Goal: Transaction & Acquisition: Purchase product/service

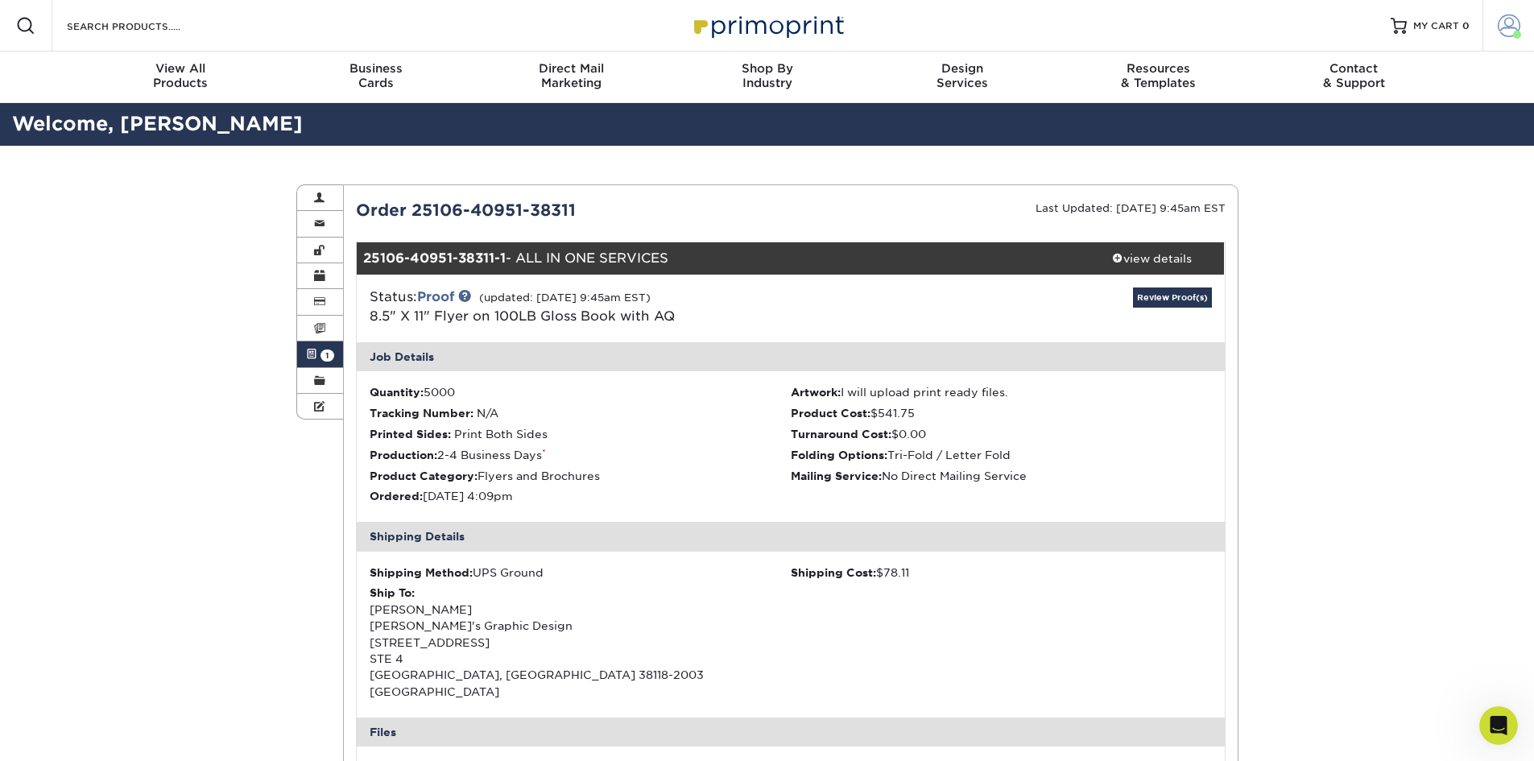
click at [1512, 21] on span at bounding box center [1508, 25] width 23 height 23
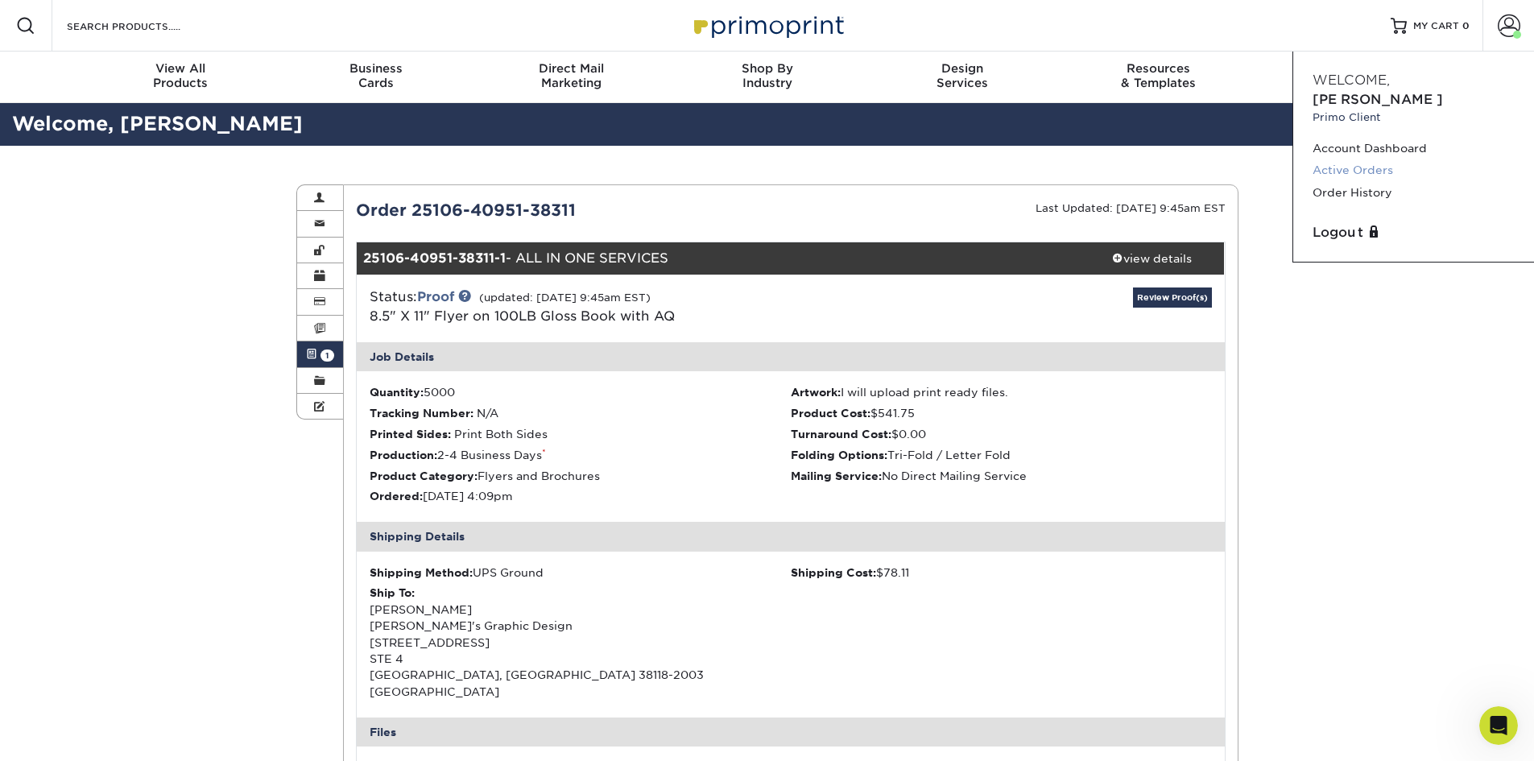
click at [1371, 159] on link "Active Orders" at bounding box center [1413, 170] width 202 height 22
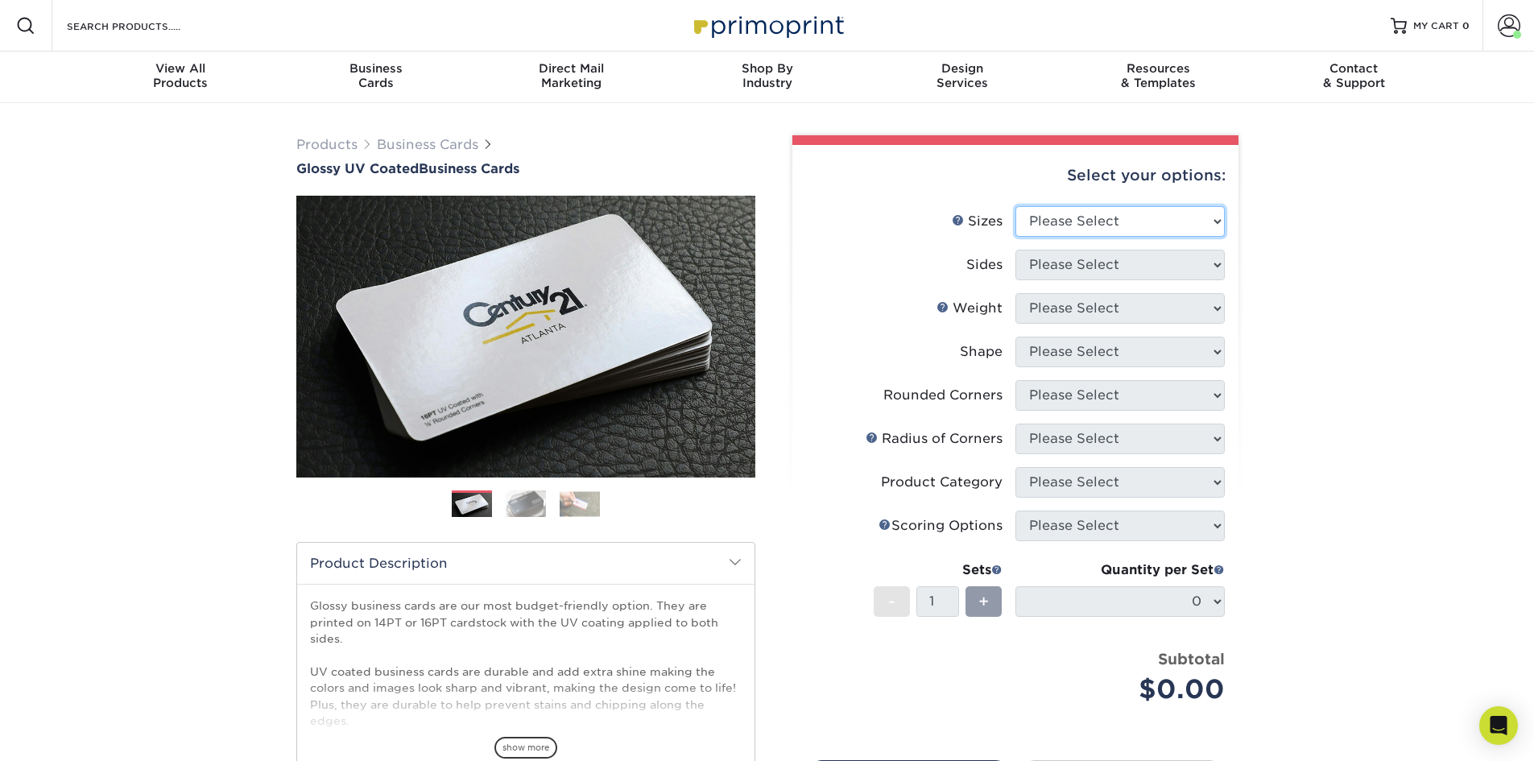
click at [1044, 225] on select "Please Select 1.5" x 3.5" - Mini 1.75" x 3.5" - Mini 2" x 2" - Square 2" x 3" -…" at bounding box center [1119, 221] width 209 height 31
select select "2.00x3.50"
click at [1015, 206] on select "Please Select 1.5" x 3.5" - Mini 1.75" x 3.5" - Mini 2" x 2" - Square 2" x 3" -…" at bounding box center [1119, 221] width 209 height 31
click at [1069, 265] on select "Please Select Print Both Sides Print Front Only" at bounding box center [1119, 265] width 209 height 31
select select "13abbda7-1d64-4f25-8bb2-c179b224825d"
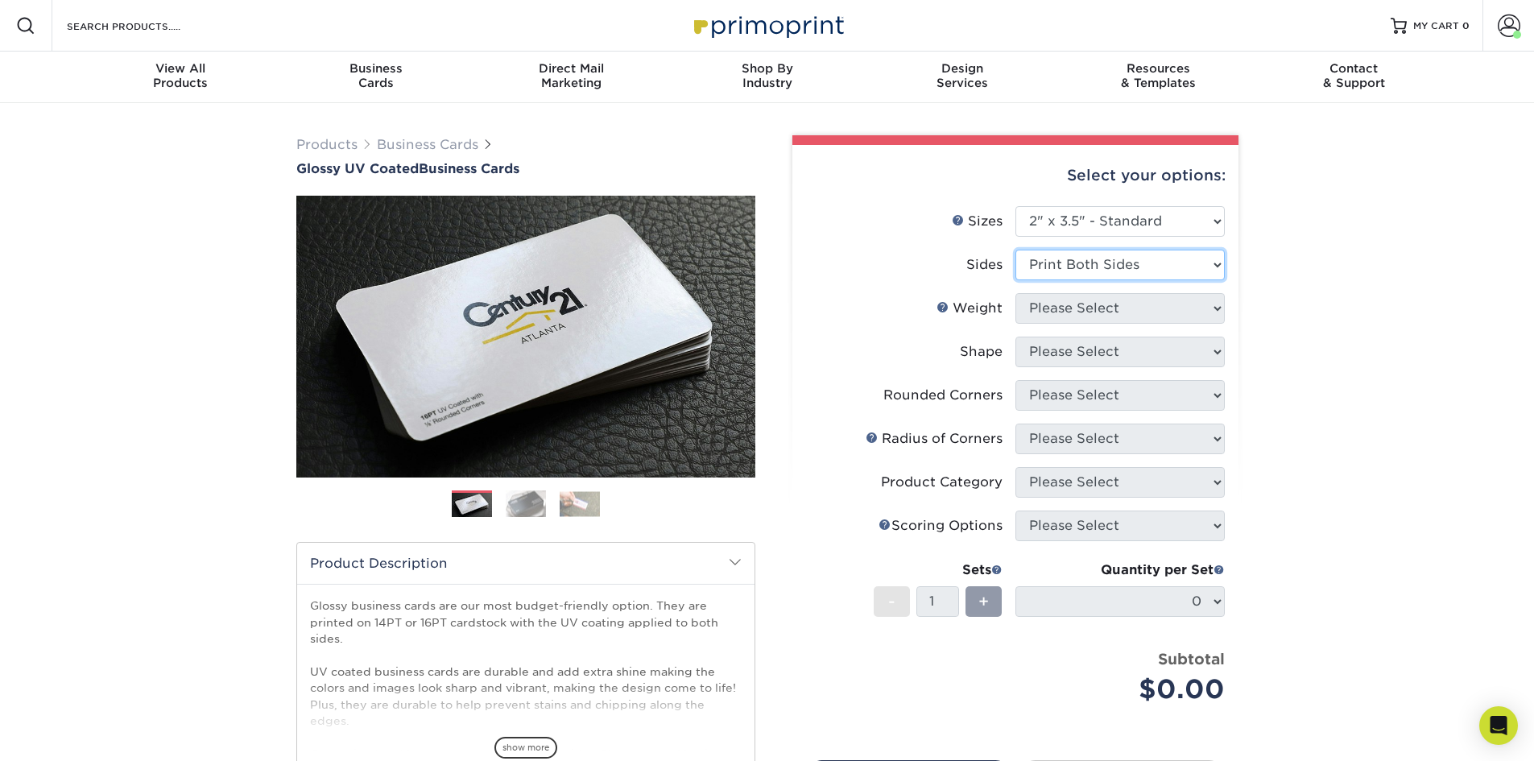
click at [1015, 250] on select "Please Select Print Both Sides Print Front Only" at bounding box center [1119, 265] width 209 height 31
click at [1061, 314] on select "Please Select 16PT 14PT" at bounding box center [1119, 308] width 209 height 31
select select "16PT"
click at [1015, 293] on select "Please Select 16PT 14PT" at bounding box center [1119, 308] width 209 height 31
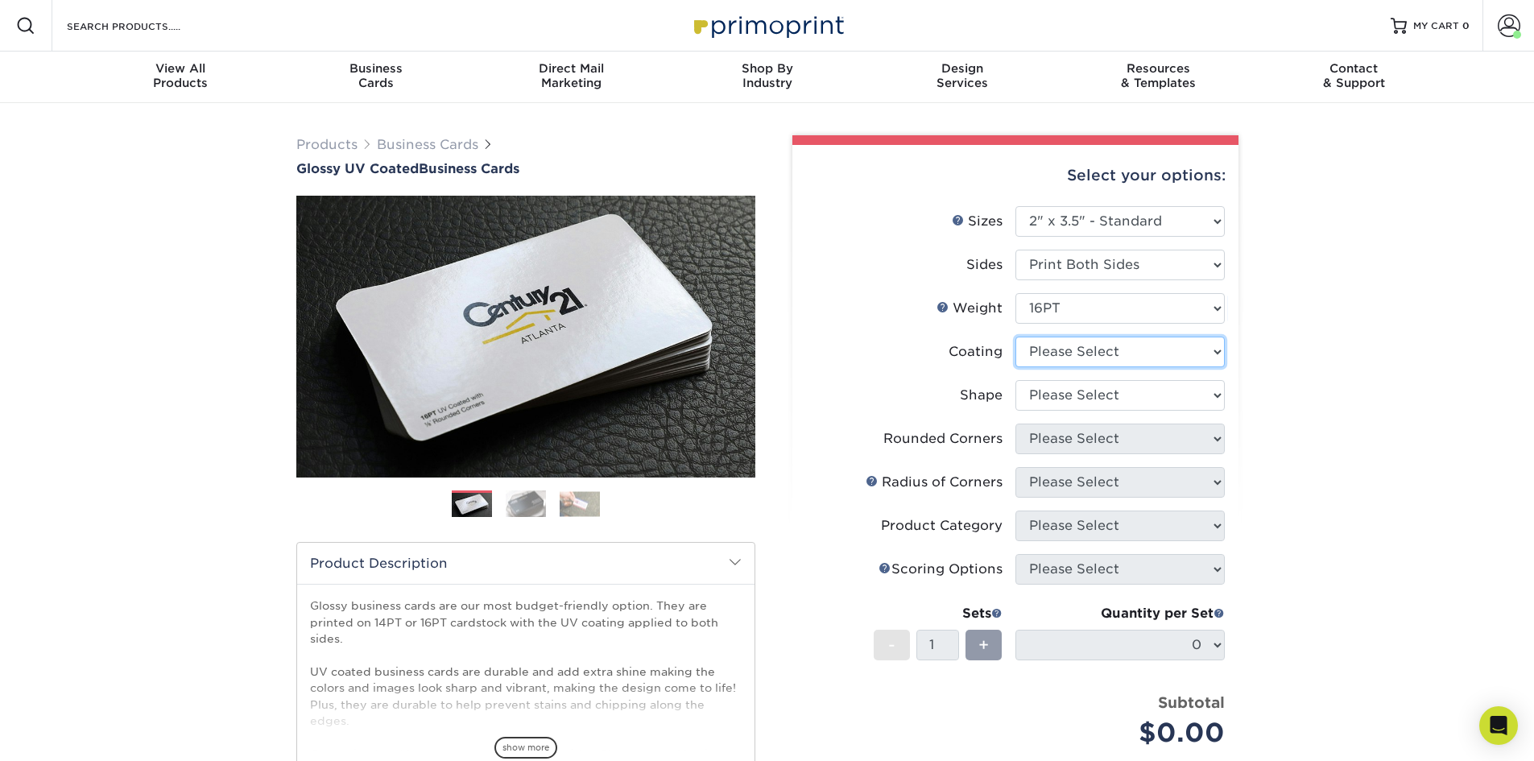
click at [1061, 347] on select at bounding box center [1119, 352] width 209 height 31
select select "ae367451-b2b8-45df-a344-0f05b6a12993"
click at [1015, 337] on select at bounding box center [1119, 352] width 209 height 31
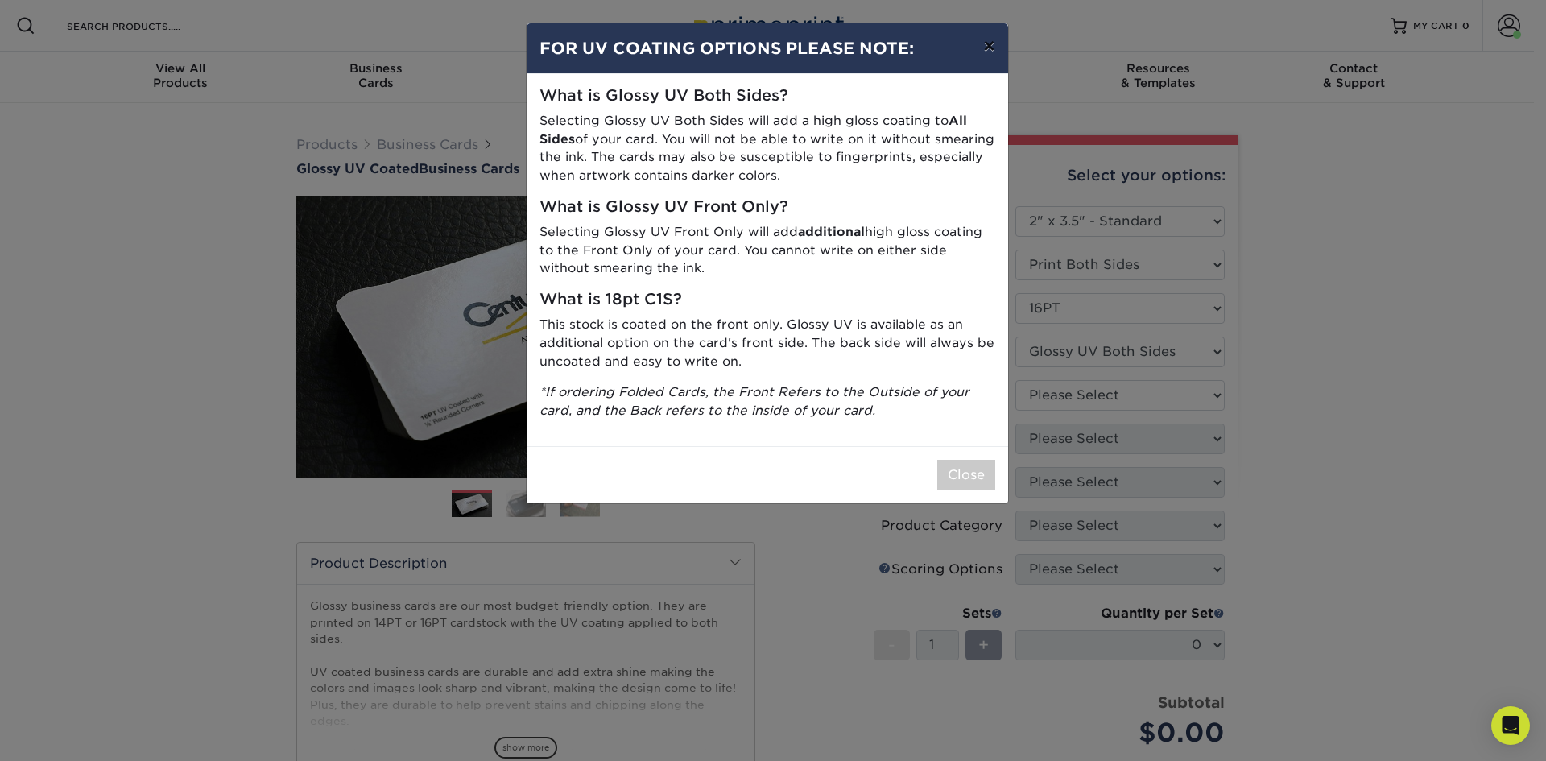
click at [989, 43] on button "×" at bounding box center [988, 45] width 37 height 45
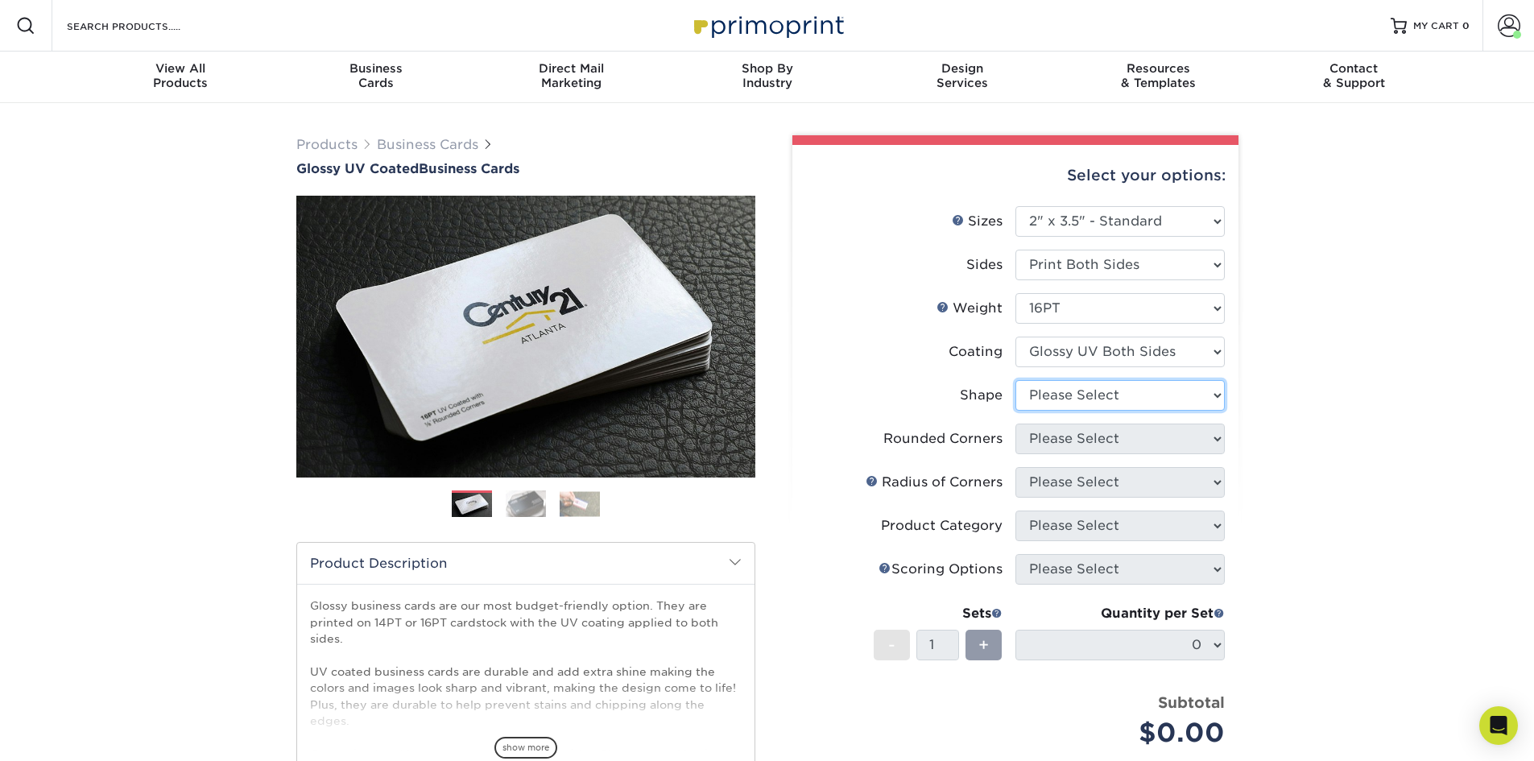
click at [1072, 392] on select "Please Select Standard Oval" at bounding box center [1119, 395] width 209 height 31
select select "standard"
click at [1015, 380] on select "Please Select Standard Oval" at bounding box center [1119, 395] width 209 height 31
click at [1065, 442] on select "Please Select Yes - Round 2 Corners Yes - Round 4 Corners No" at bounding box center [1119, 438] width 209 height 31
select select "0"
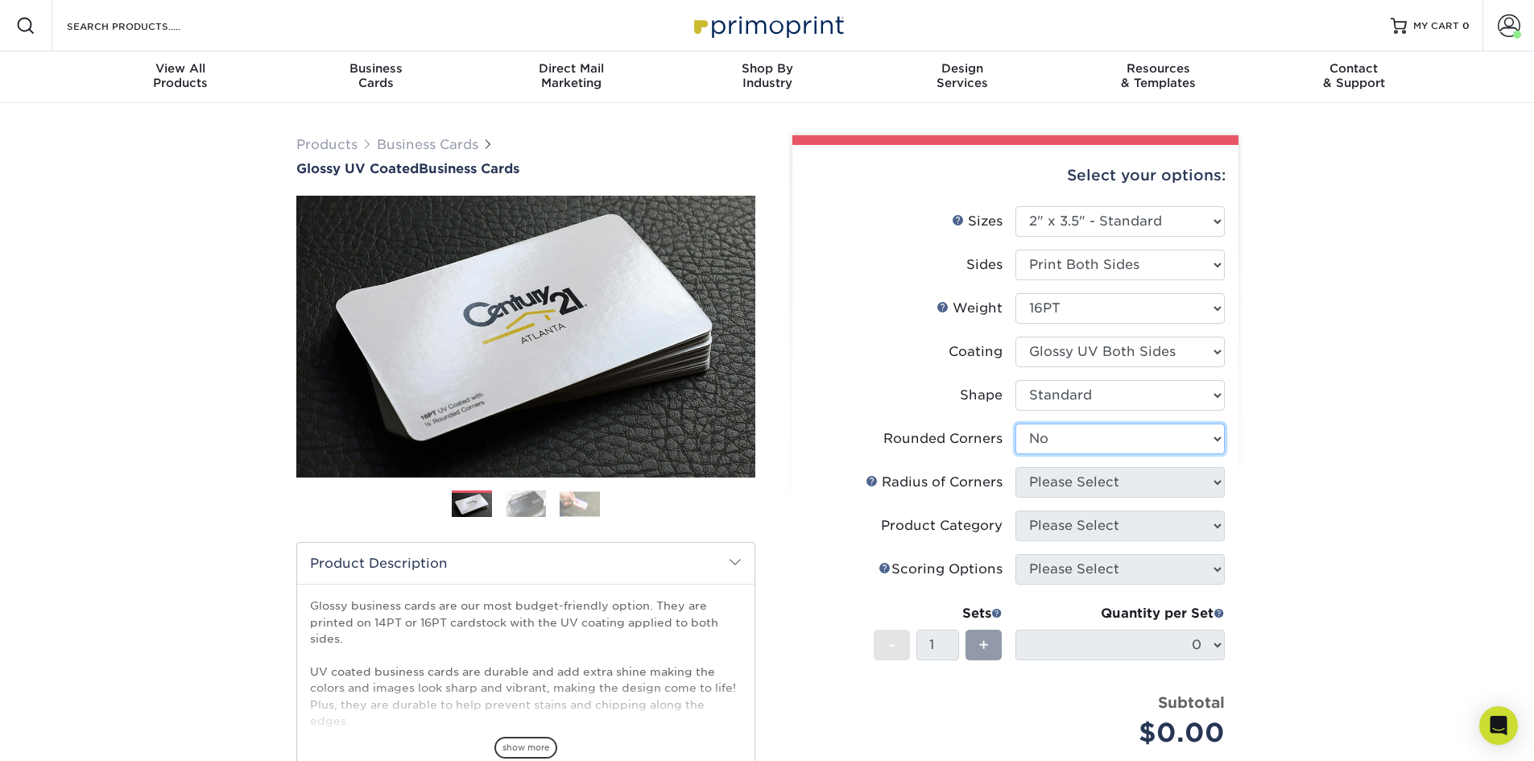
click at [1015, 423] on select "Please Select Yes - Round 2 Corners Yes - Round 4 Corners No" at bounding box center [1119, 438] width 209 height 31
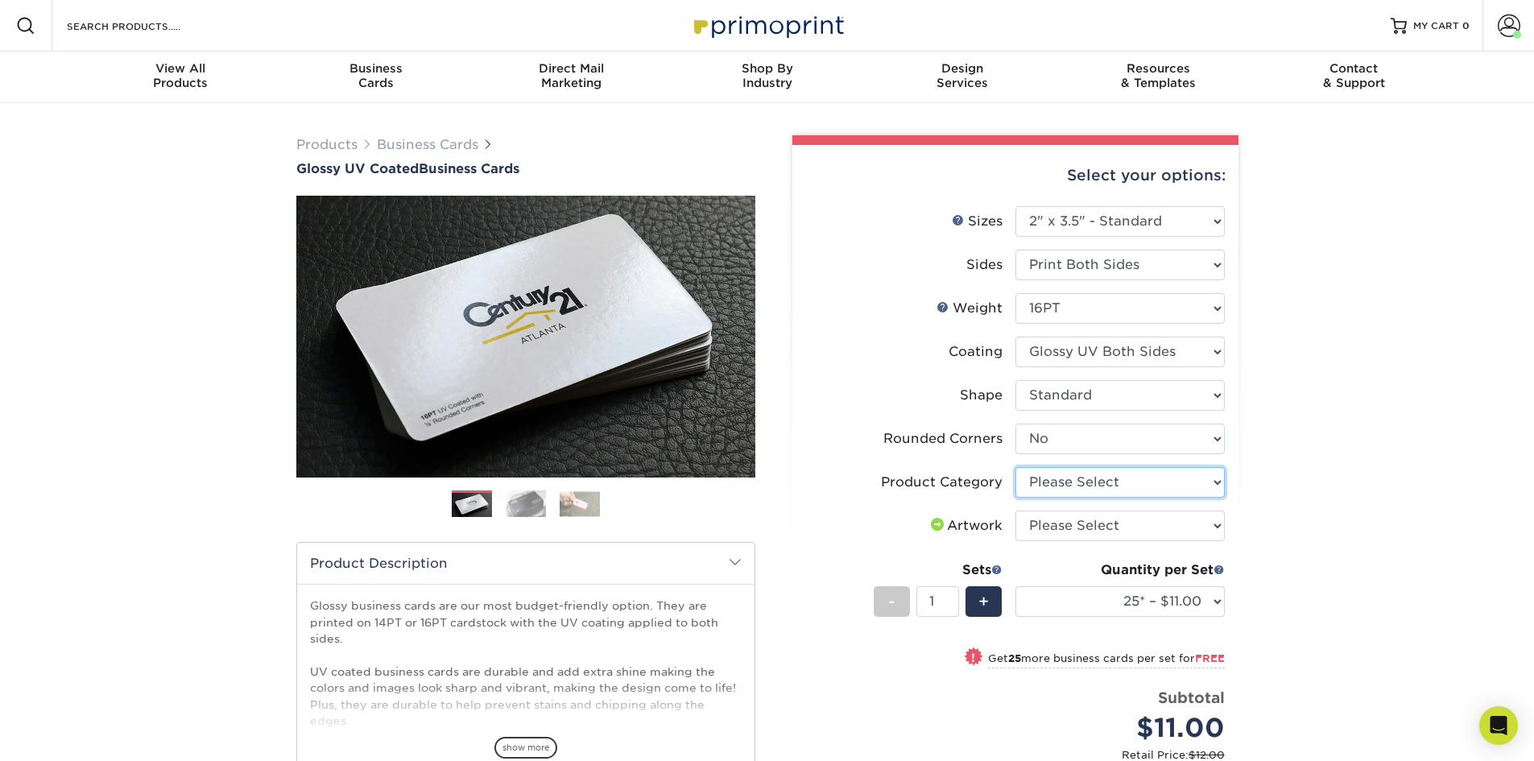
click at [1072, 477] on select "Please Select Business Cards" at bounding box center [1119, 482] width 209 height 31
select select "3b5148f1-0588-4f88-a218-97bcfdce65c1"
click at [1015, 467] on select "Please Select Business Cards" at bounding box center [1119, 482] width 209 height 31
click at [1064, 527] on select "Please Select I will upload files I need a design - $100" at bounding box center [1119, 525] width 209 height 31
select select "upload"
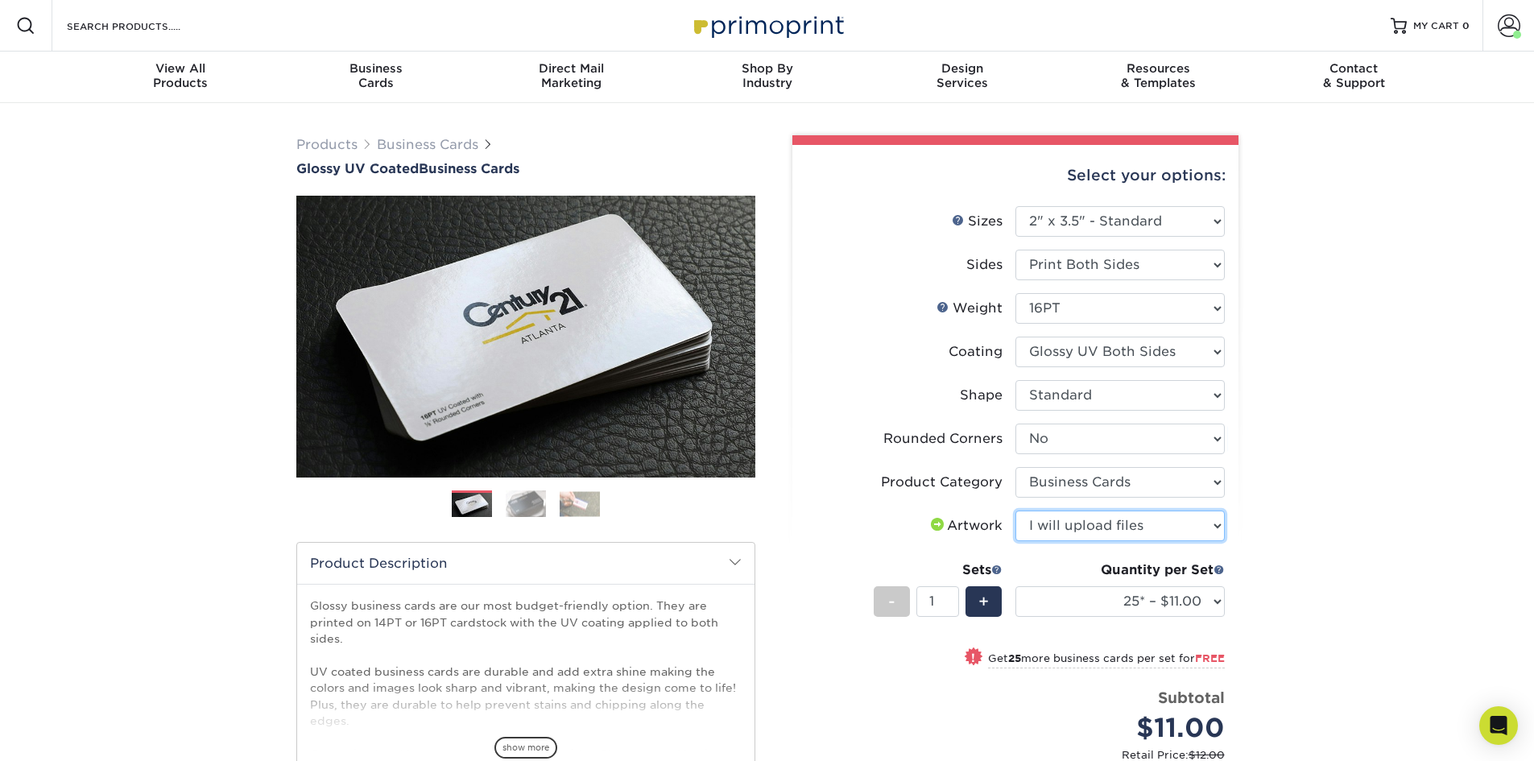
click at [1015, 510] on select "Please Select I will upload files I need a design - $100" at bounding box center [1119, 525] width 209 height 31
click at [1080, 599] on select "25* – $11.00 50* – $11.00 100* – $11.00 250* – $20.00 500 – $39.00 1000 – $49.0…" at bounding box center [1119, 601] width 209 height 31
select select "1000 – $49.00"
click at [1015, 586] on select "25* – $11.00 50* – $11.00 100* – $11.00 250* – $20.00 500 – $39.00 1000 – $49.0…" at bounding box center [1119, 601] width 209 height 31
click at [1313, 338] on div "Products Business Cards Glossy UV Coated Business Cards Previous Next" at bounding box center [767, 552] width 1534 height 898
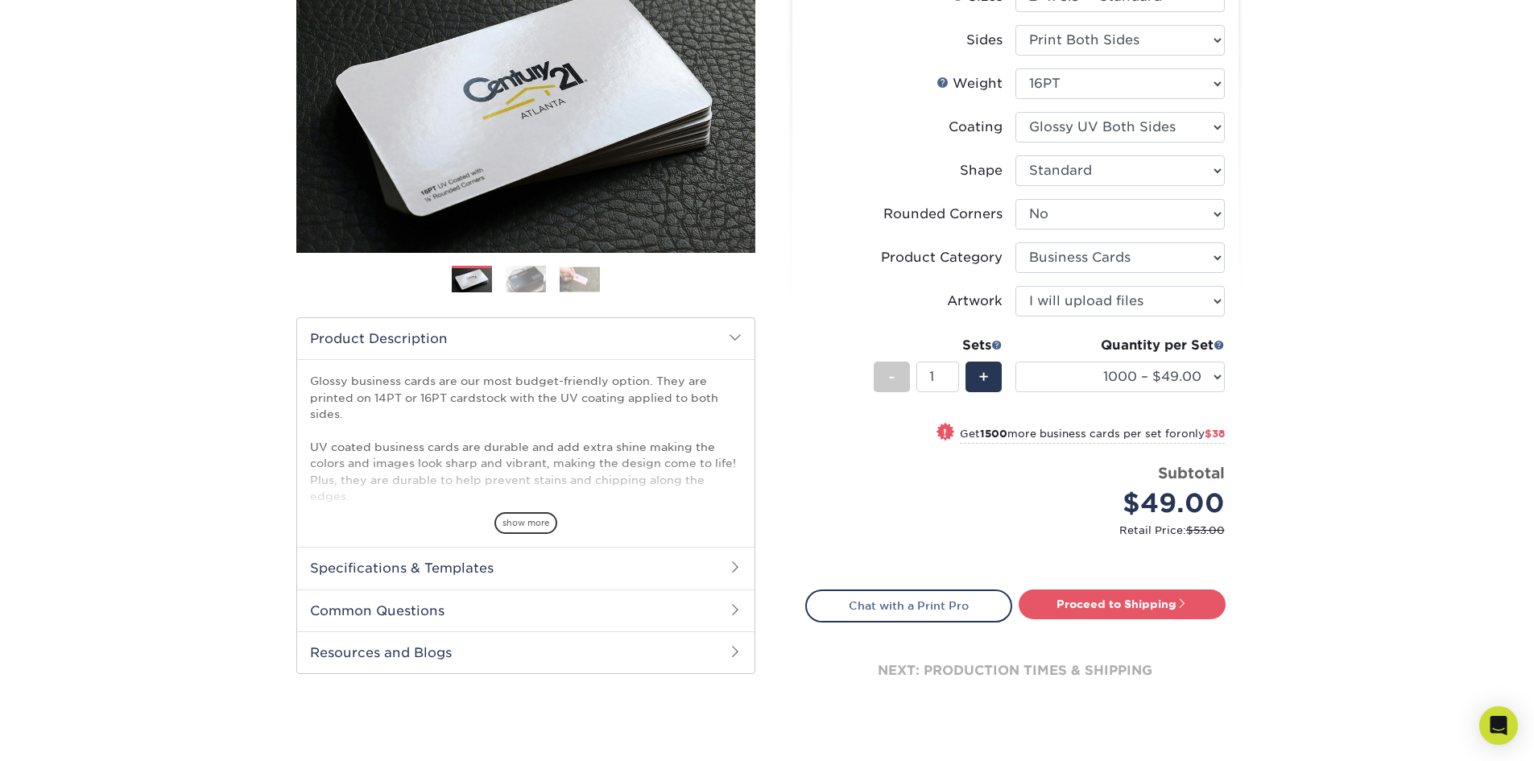
scroll to position [242, 0]
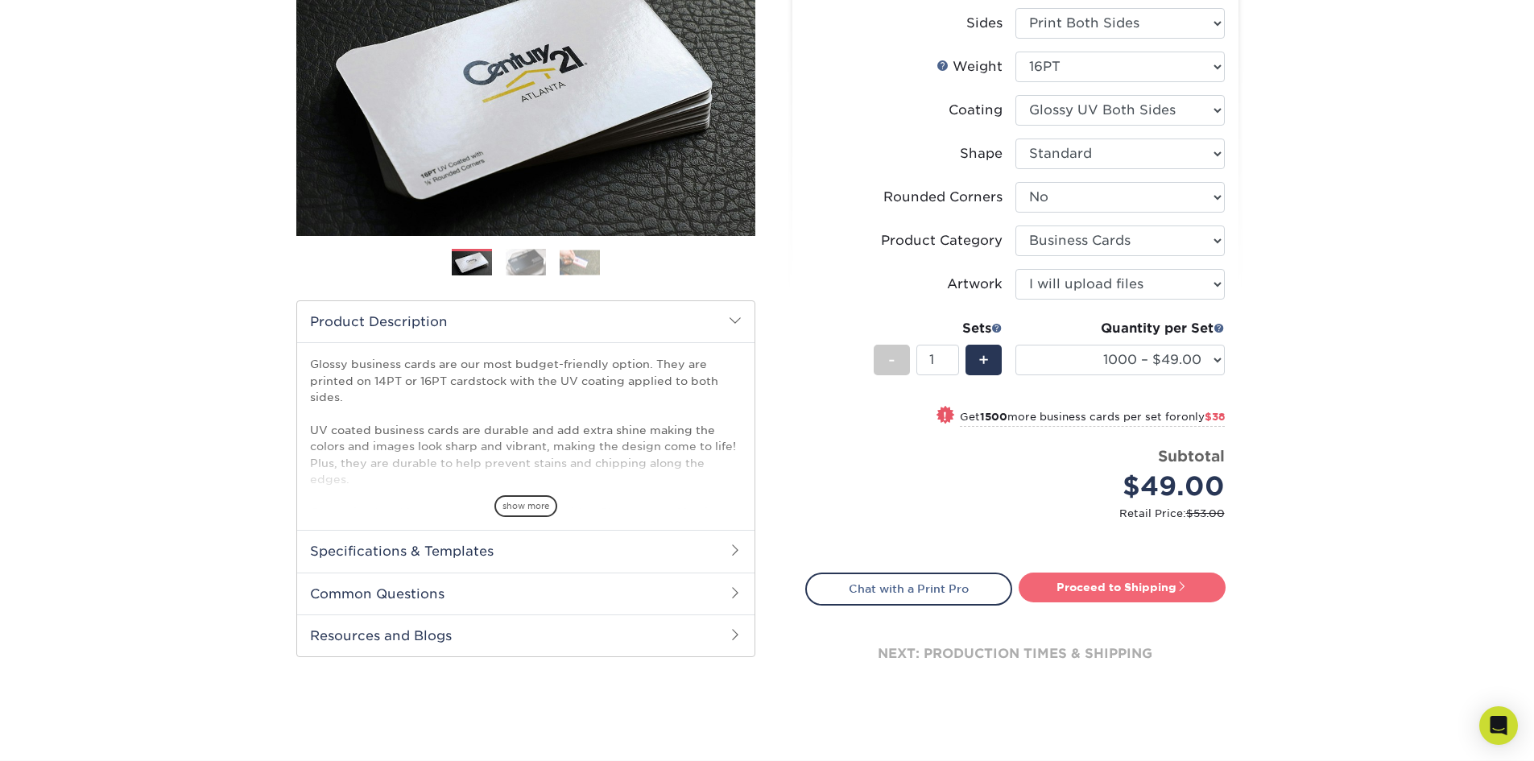
click at [1086, 588] on link "Proceed to Shipping" at bounding box center [1121, 586] width 207 height 29
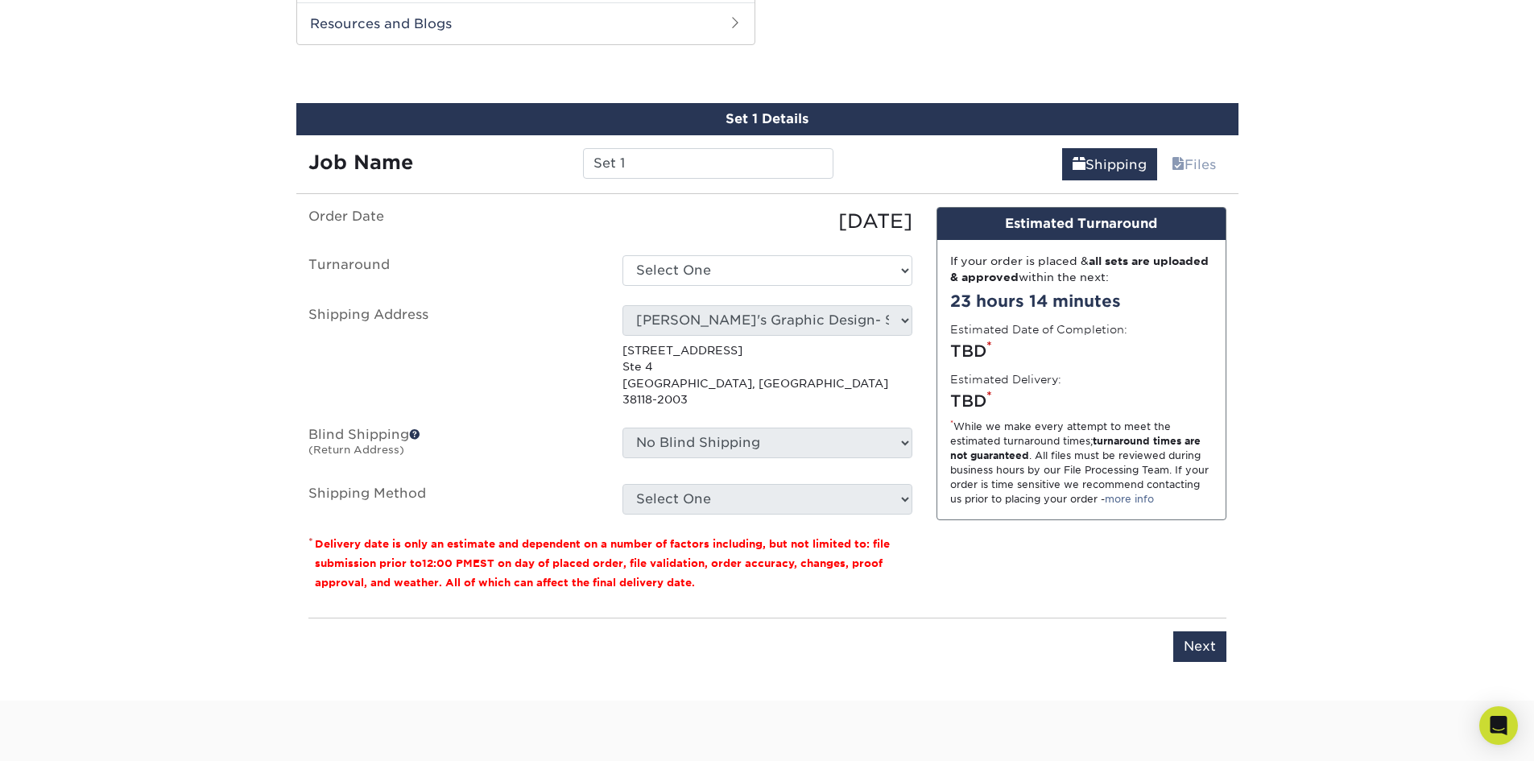
scroll to position [858, 0]
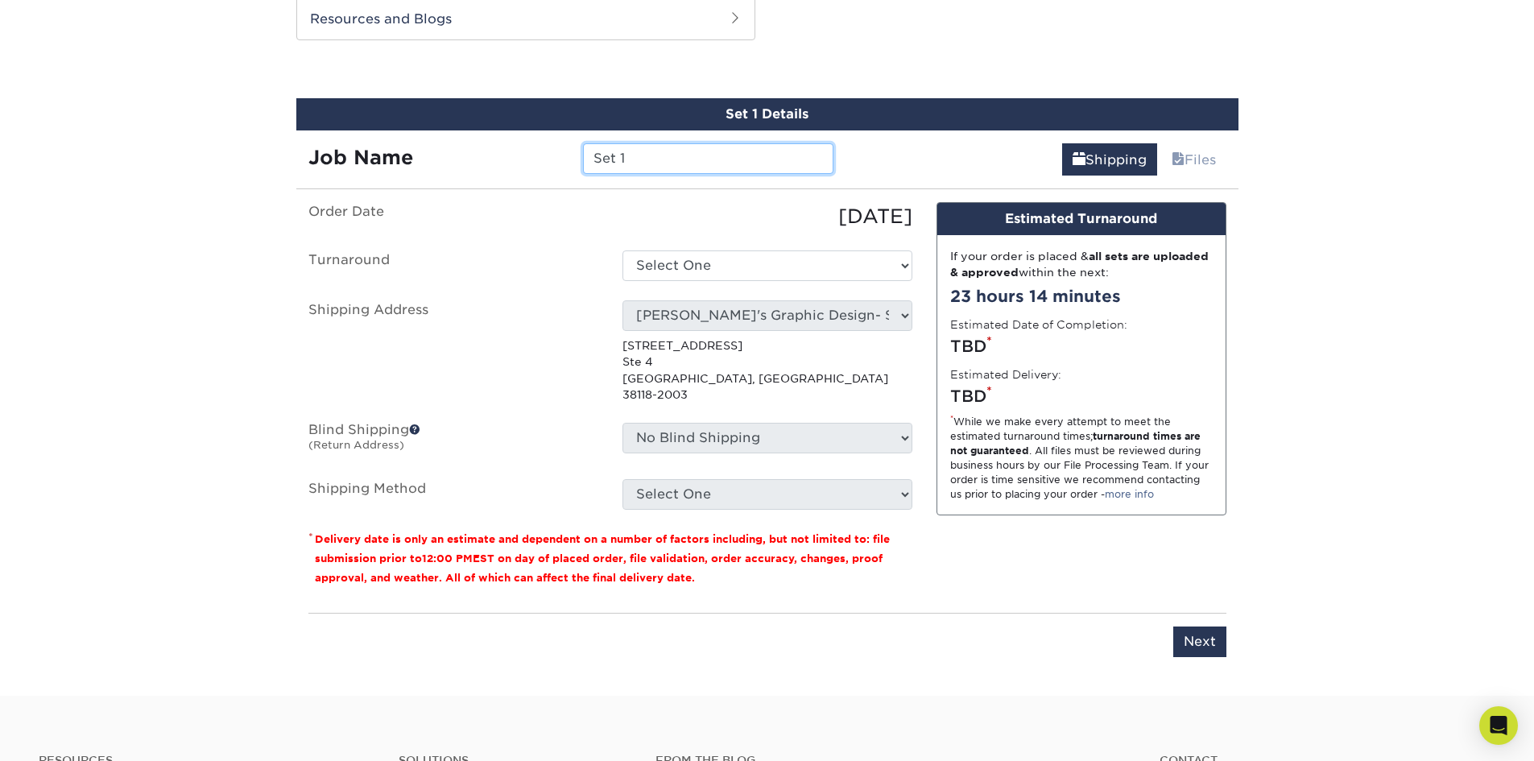
drag, startPoint x: 546, startPoint y: 158, endPoint x: 456, endPoint y: 155, distance: 90.2
click at [456, 155] on div "Job Name Set 1" at bounding box center [571, 158] width 550 height 31
type input "[PERSON_NAME] TRANSMISSIONS"
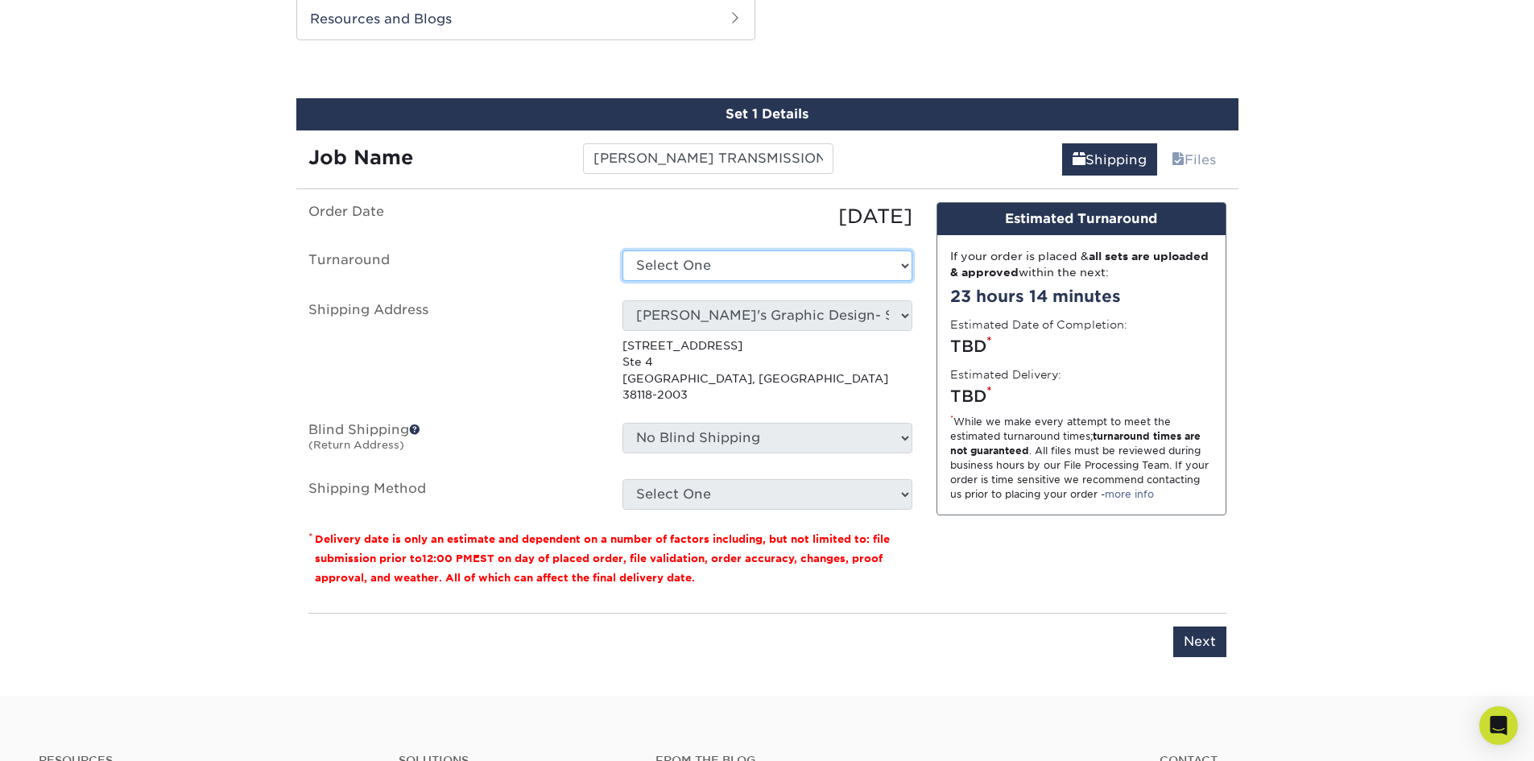
click at [663, 266] on select "Select One 2-4 Business Days 2 Day Next Business Day" at bounding box center [767, 265] width 290 height 31
select select "9c602146-adca-468a-95c7-7697090690c2"
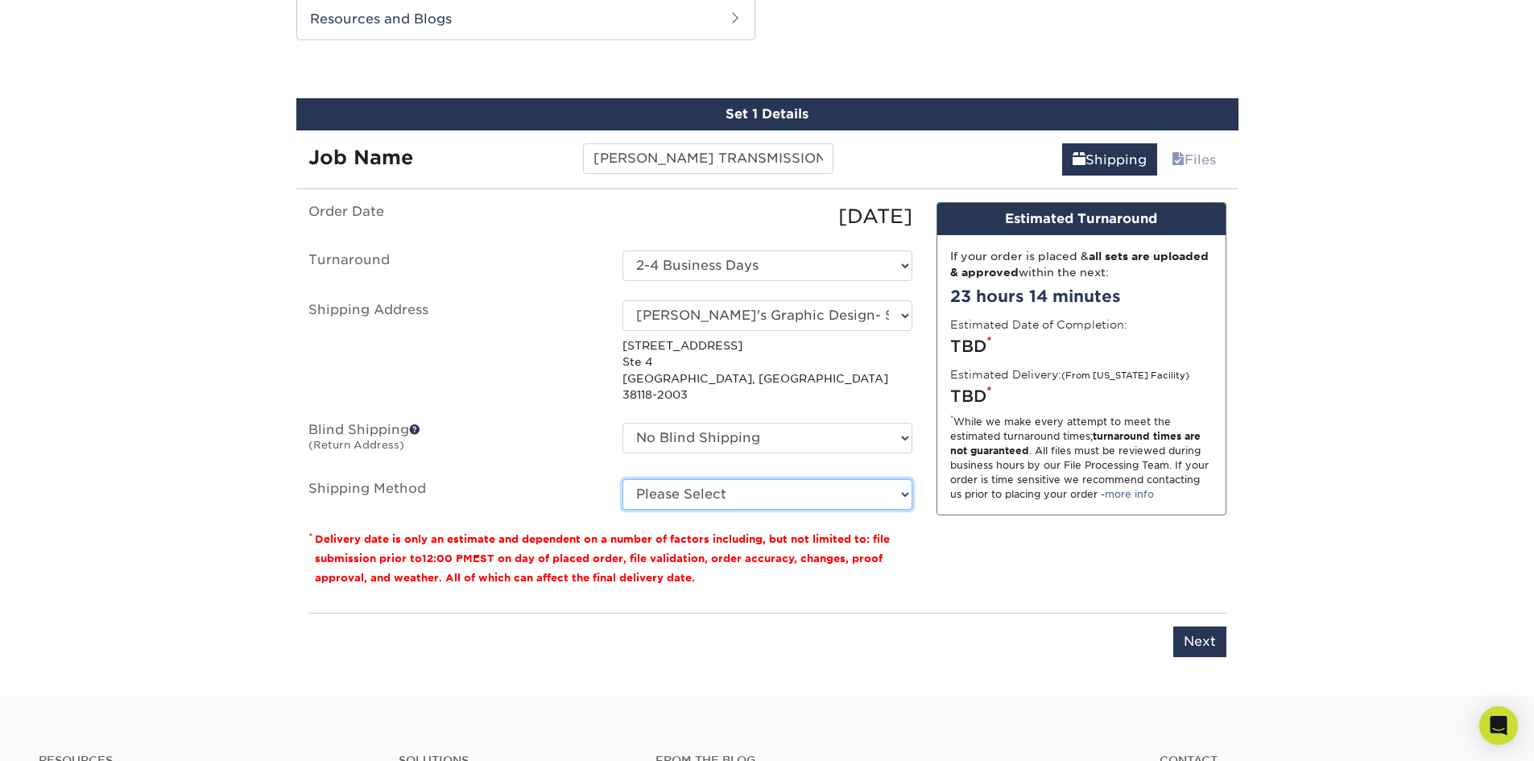
click at [725, 481] on select "Please Select Ground Shipping (+$8.96) 3 Day Shipping Service (+$15.36) 2 Day A…" at bounding box center [767, 494] width 290 height 31
select select "03"
click at [622, 479] on select "Please Select Ground Shipping (+$8.96) 3 Day Shipping Service (+$15.36) 2 Day A…" at bounding box center [767, 494] width 290 height 31
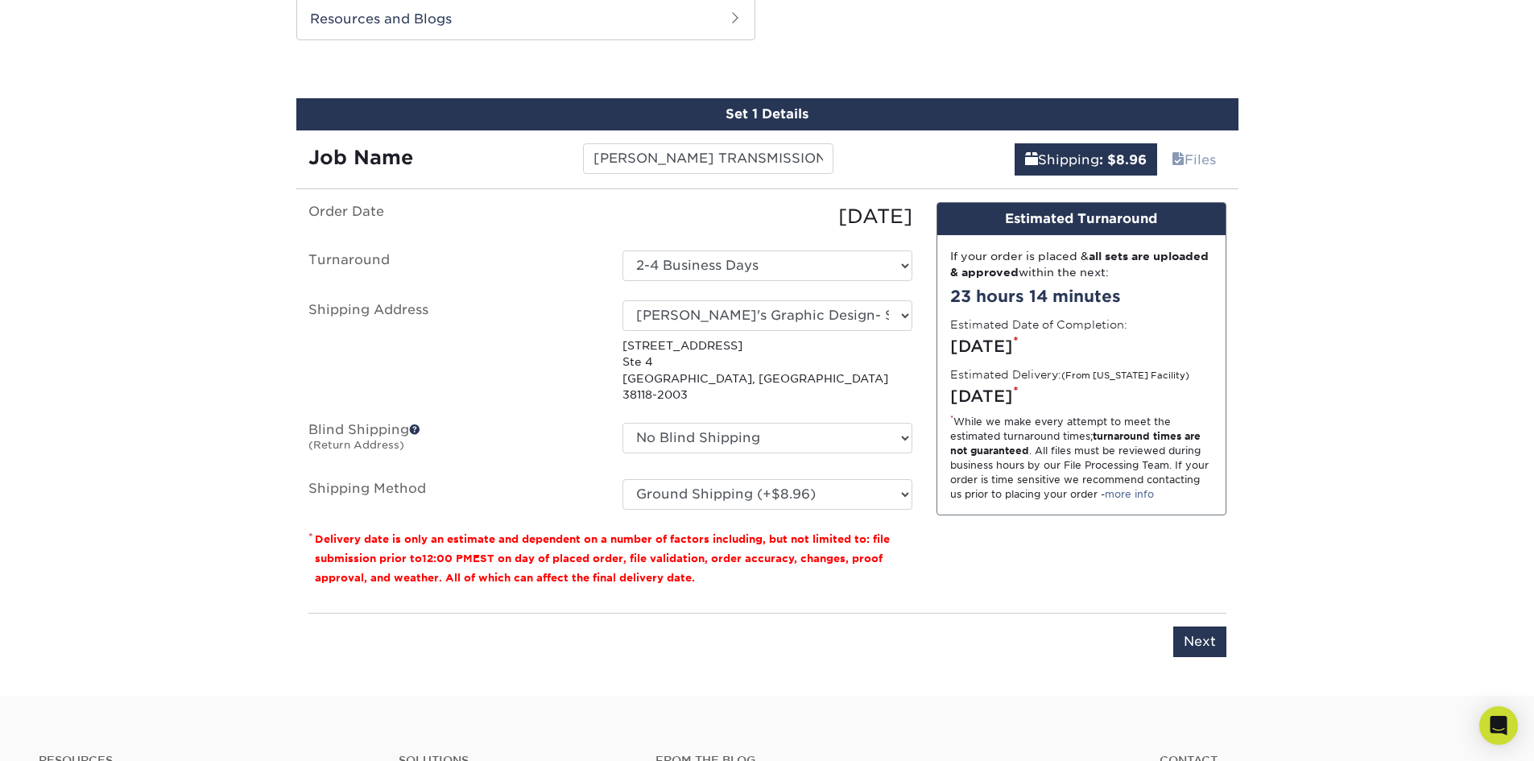
click at [1055, 613] on div "Please enter job name and select desired turnaround time, shipping address and …" at bounding box center [767, 635] width 918 height 44
click at [1208, 628] on input "Next" at bounding box center [1199, 641] width 53 height 31
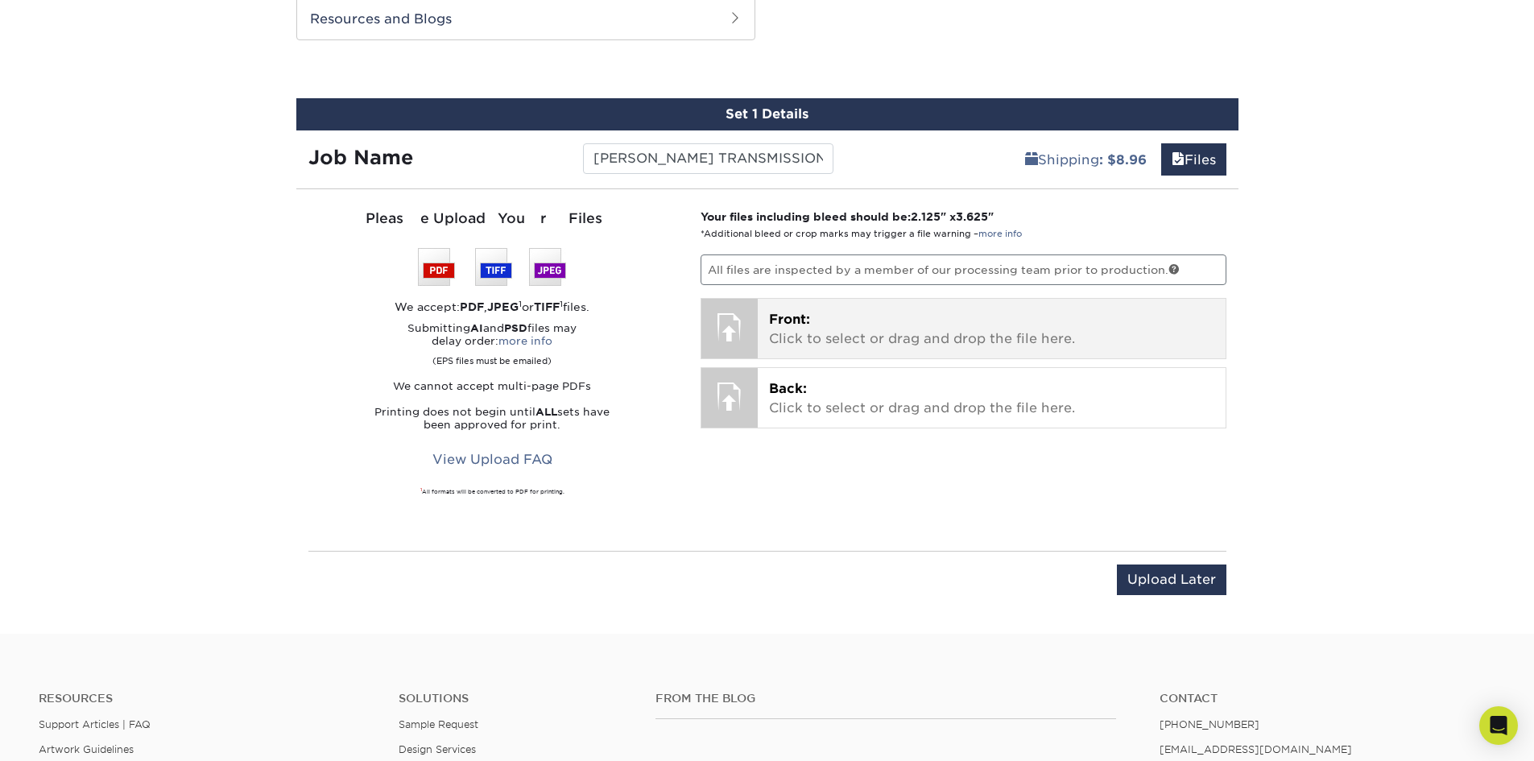
click at [866, 328] on p "Front: Click to select or drag and drop the file here." at bounding box center [991, 329] width 445 height 39
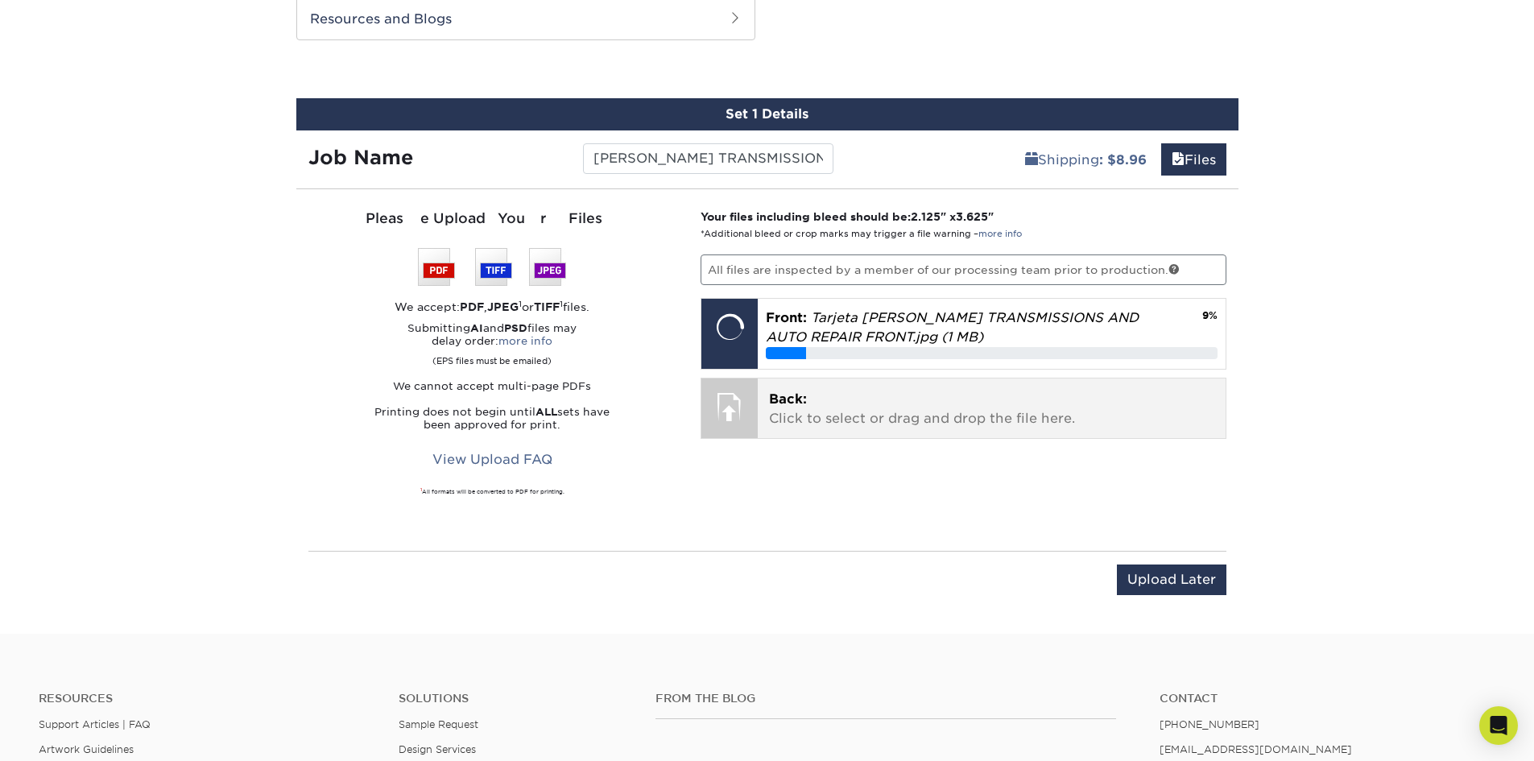
click at [1008, 408] on p "Back: Click to select or drag and drop the file here." at bounding box center [991, 409] width 445 height 39
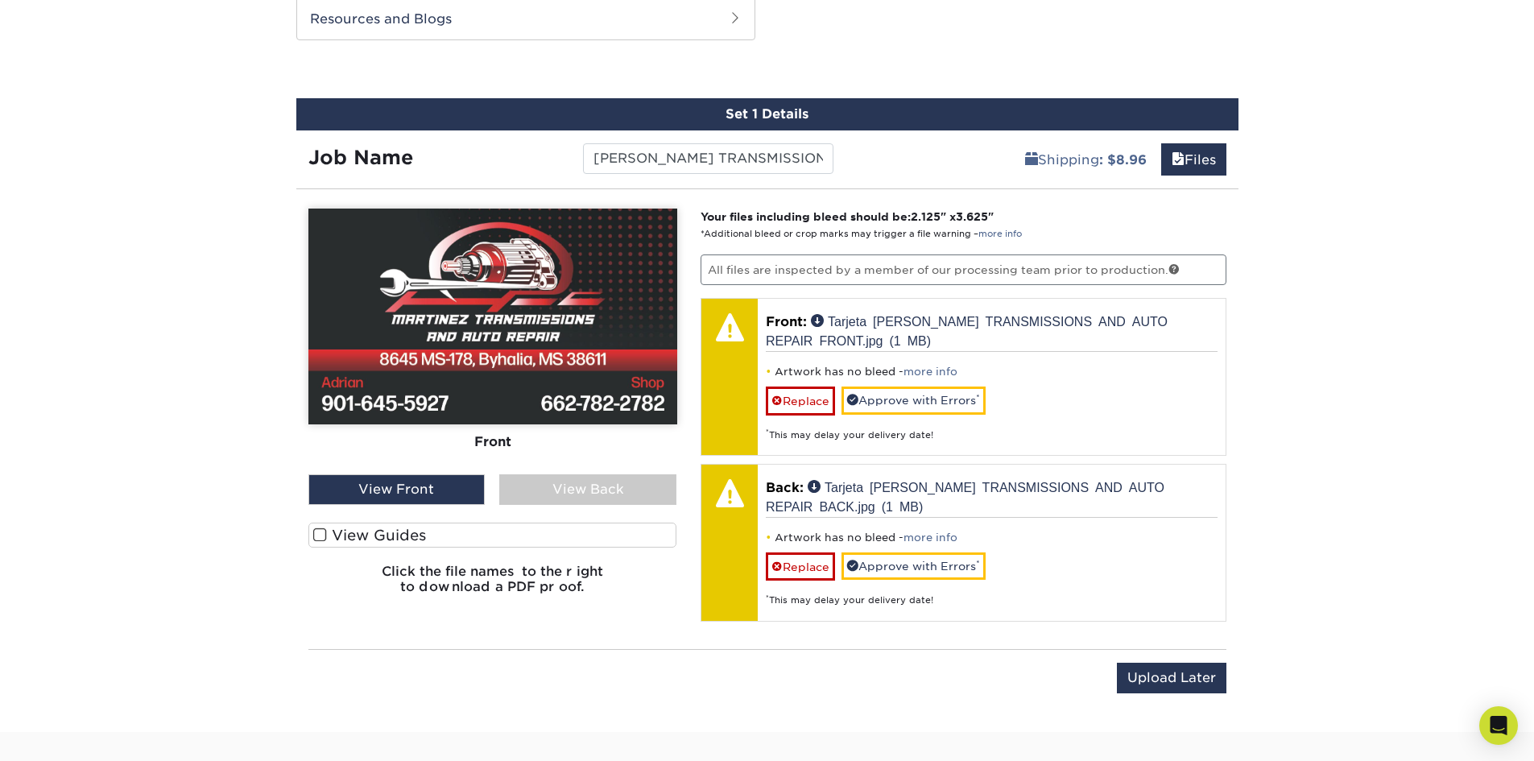
click at [597, 530] on label "View Guides" at bounding box center [492, 534] width 369 height 25
click at [0, 0] on input "View Guides" at bounding box center [0, 0] width 0 height 0
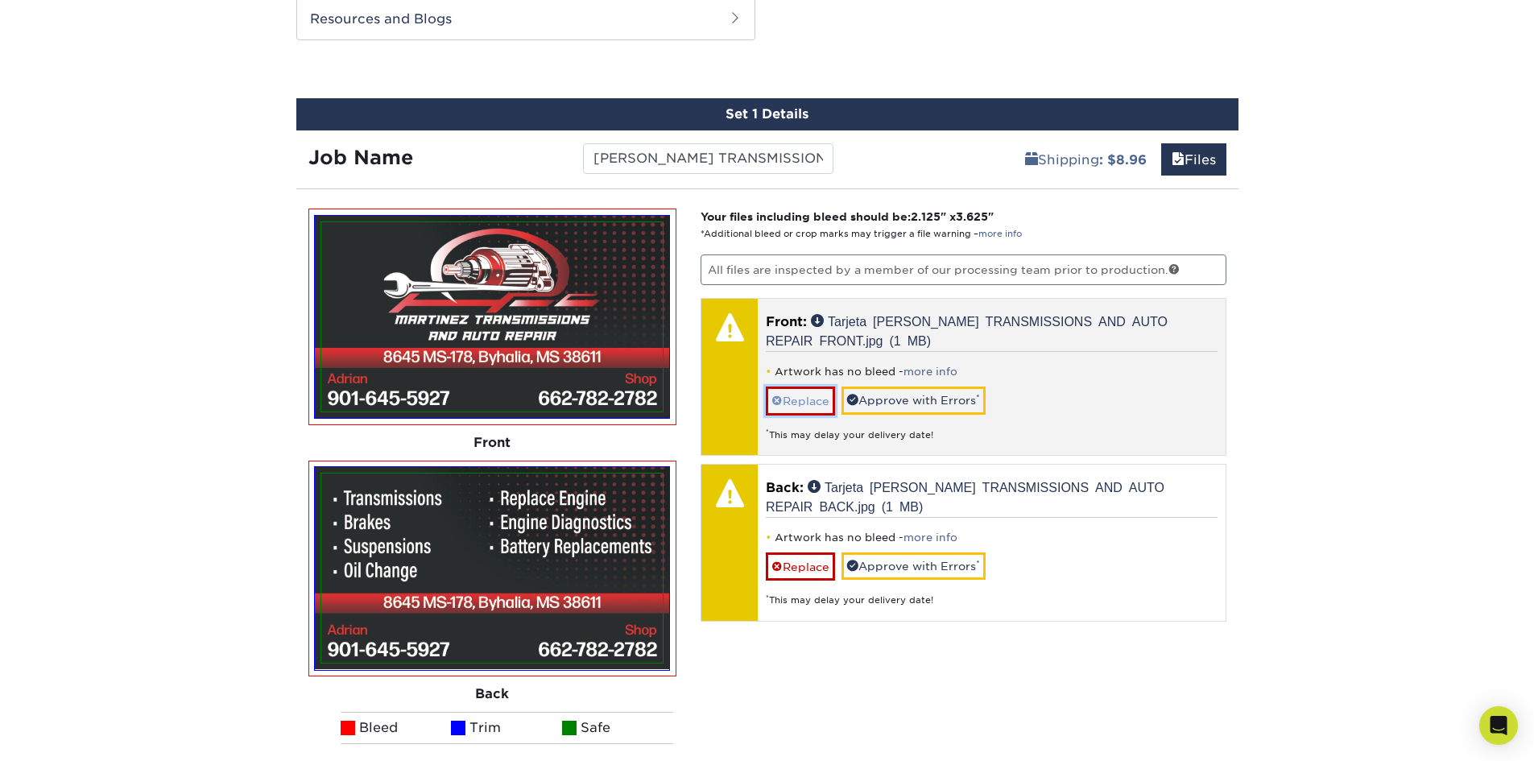
click at [800, 399] on link "Replace" at bounding box center [800, 400] width 69 height 28
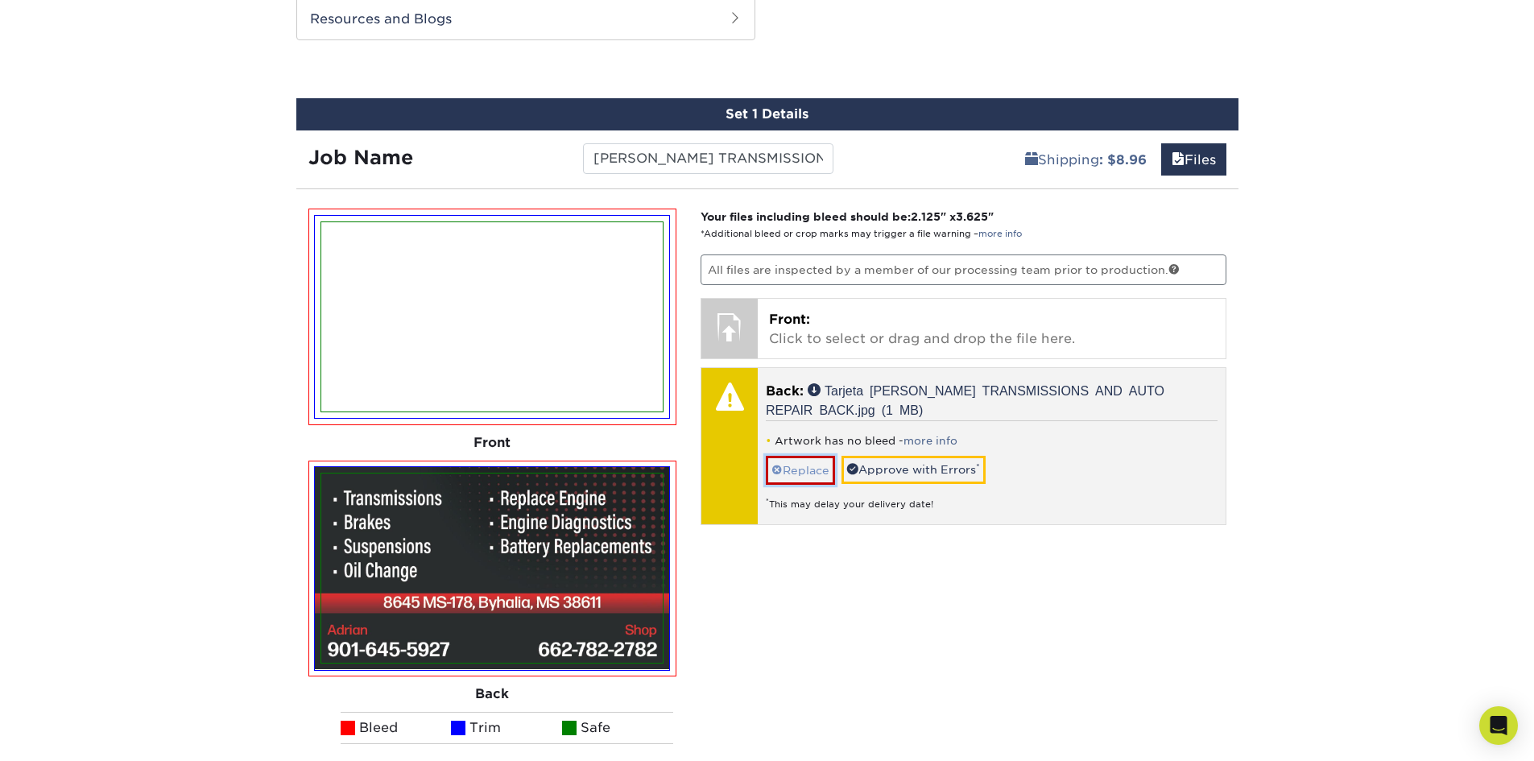
click at [798, 473] on link "Replace" at bounding box center [800, 470] width 69 height 28
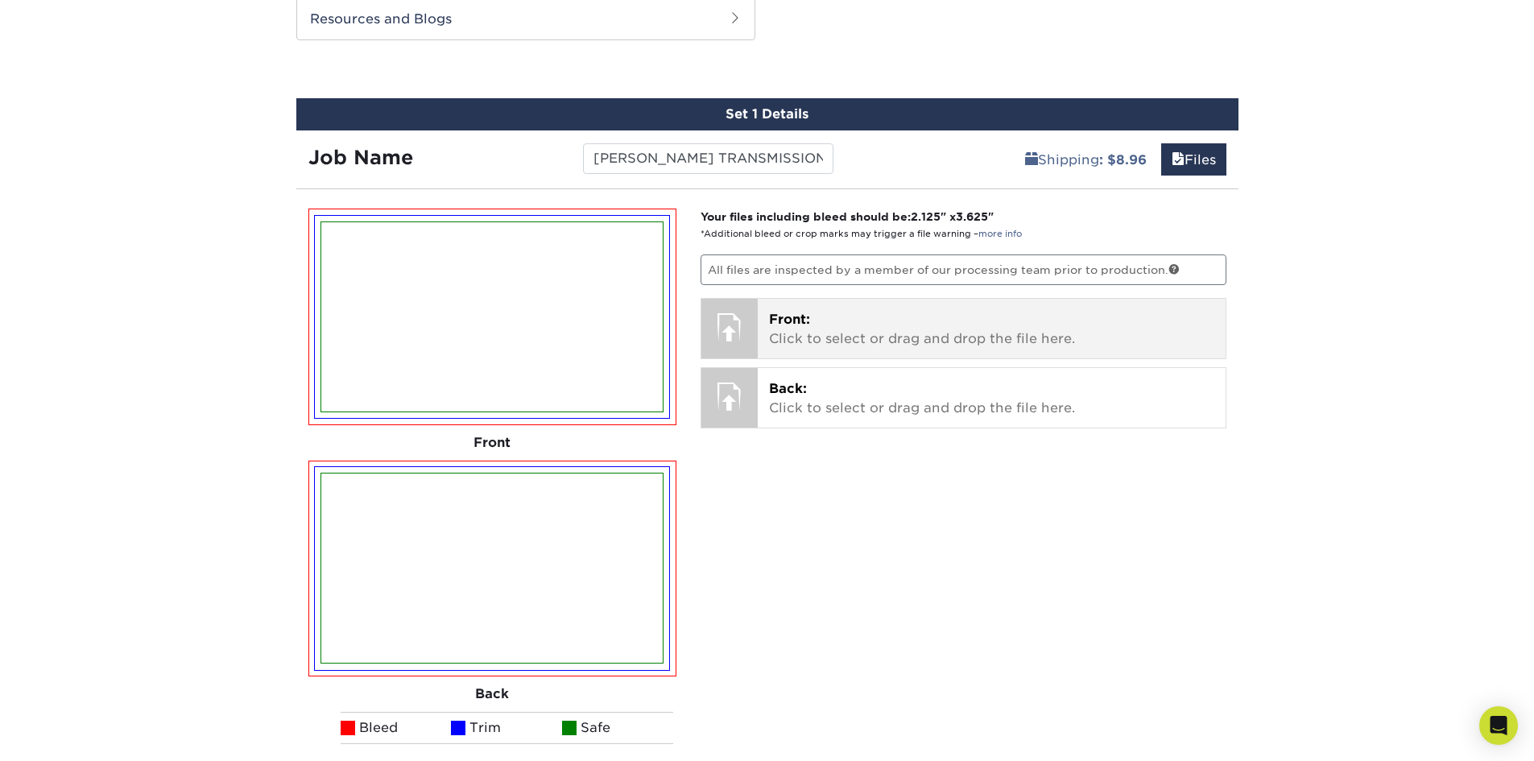
click at [826, 339] on p "Front: Click to select or drag and drop the file here." at bounding box center [991, 329] width 445 height 39
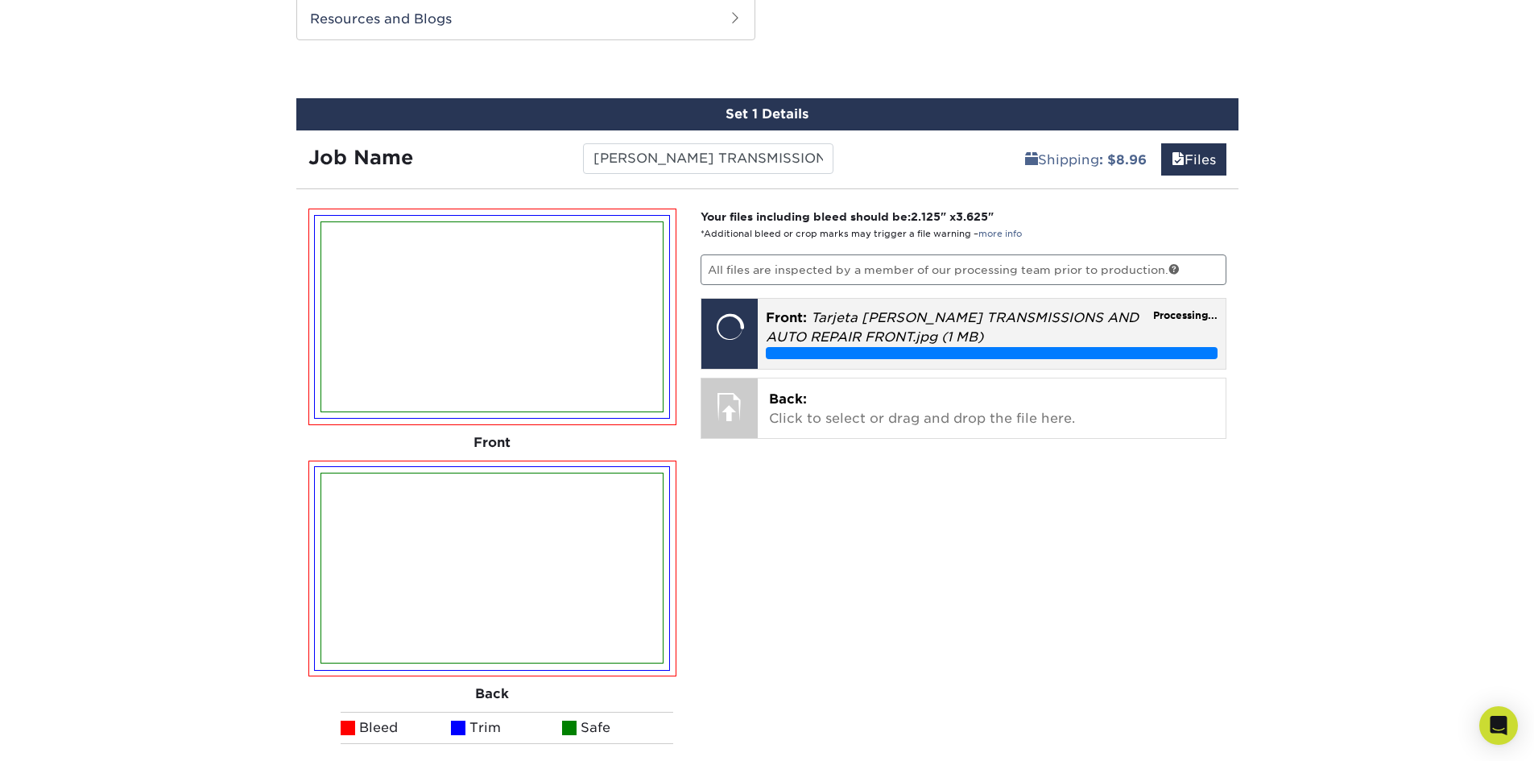
click at [894, 396] on p "Back: Click to select or drag and drop the file here." at bounding box center [991, 409] width 445 height 39
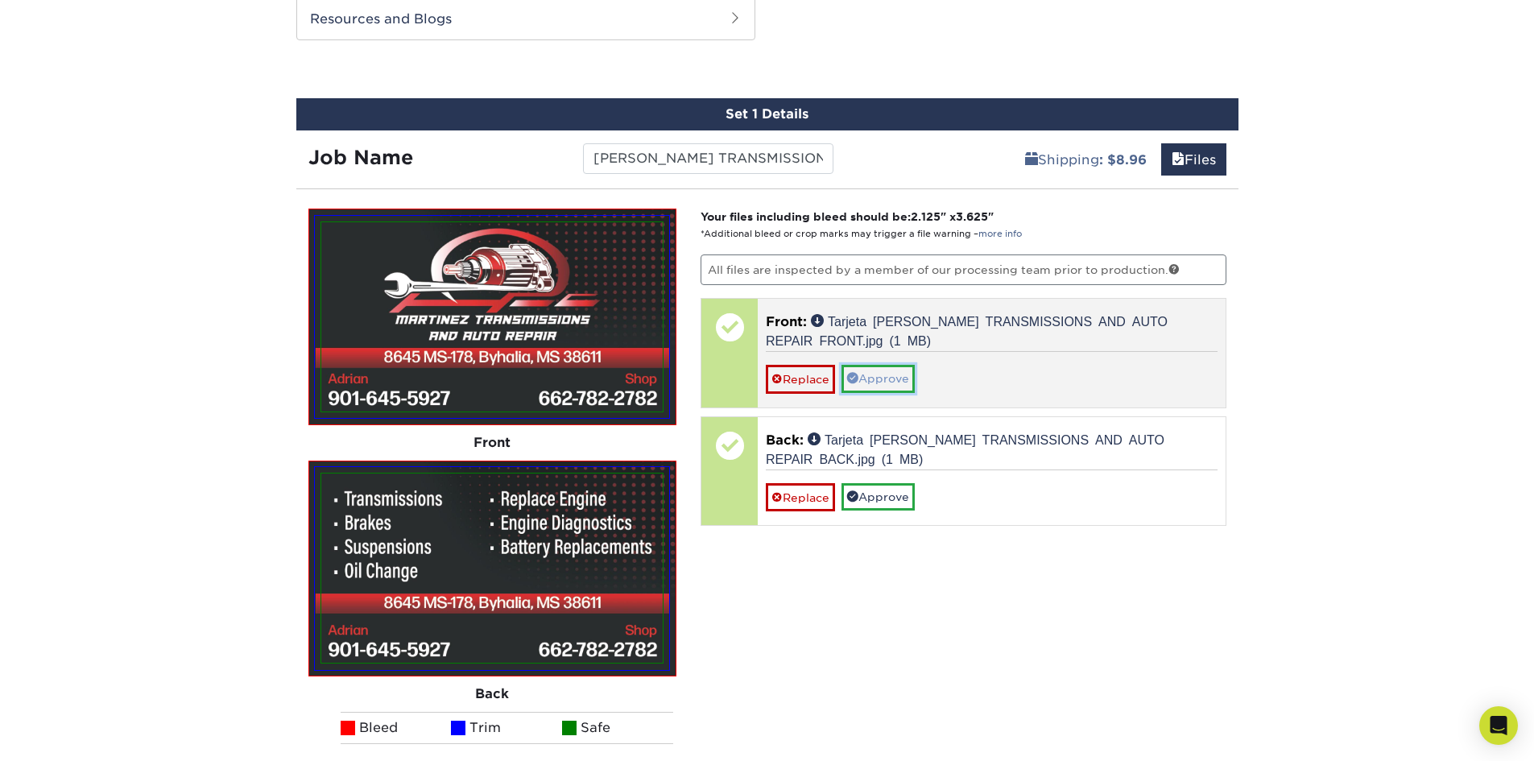
click at [894, 379] on link "Approve" at bounding box center [877, 378] width 73 height 27
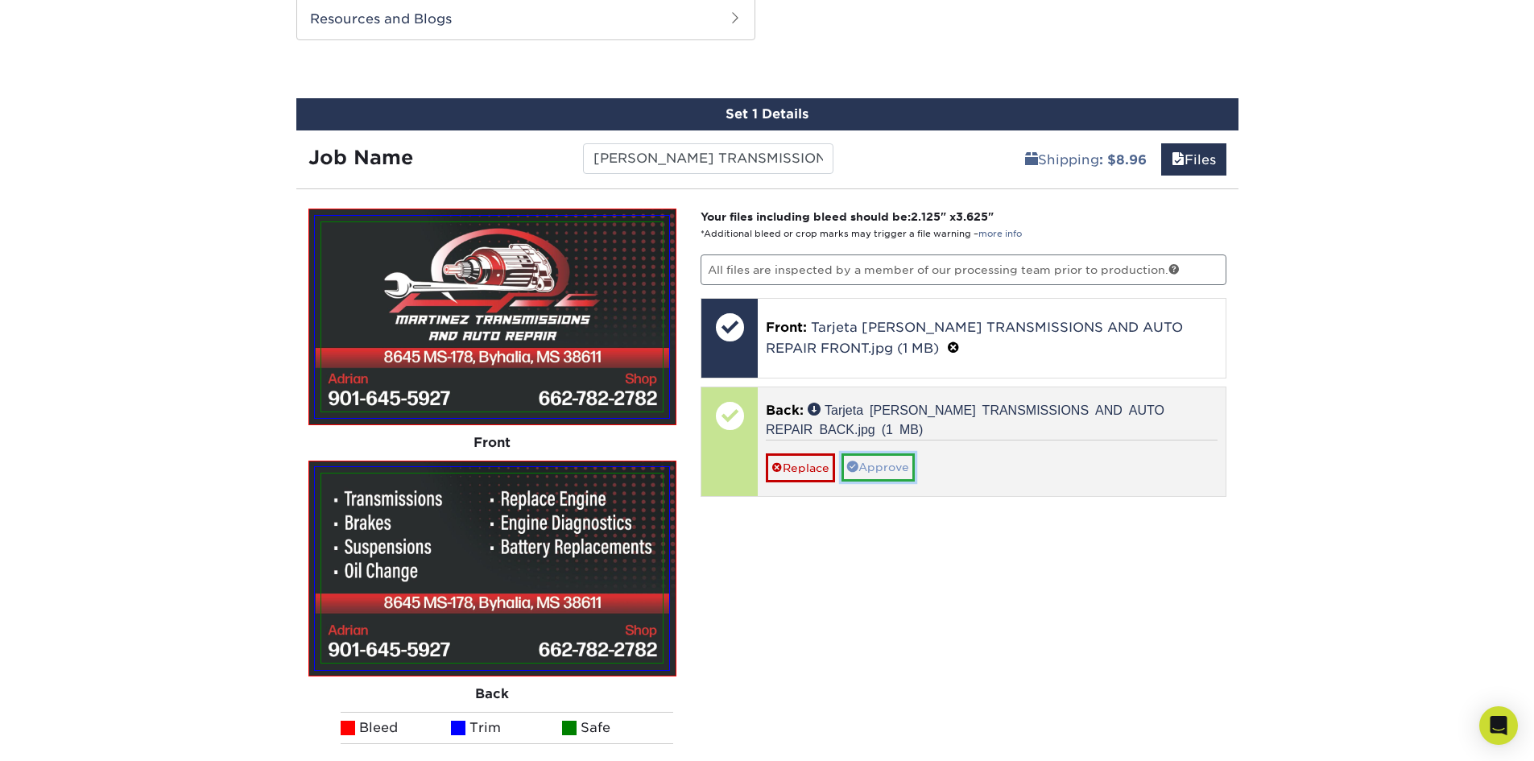
click at [865, 471] on link "Approve" at bounding box center [877, 466] width 73 height 27
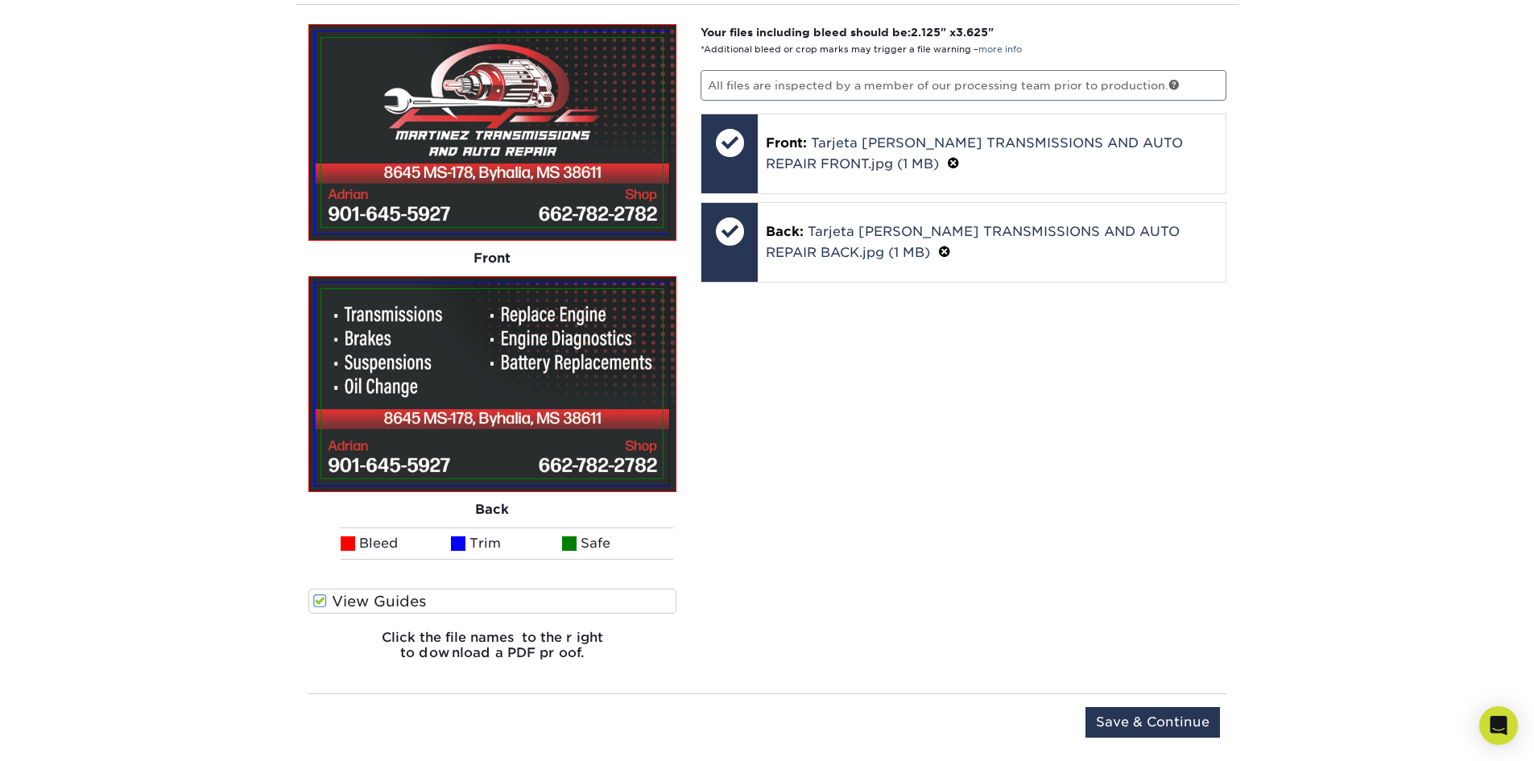
scroll to position [1261, 0]
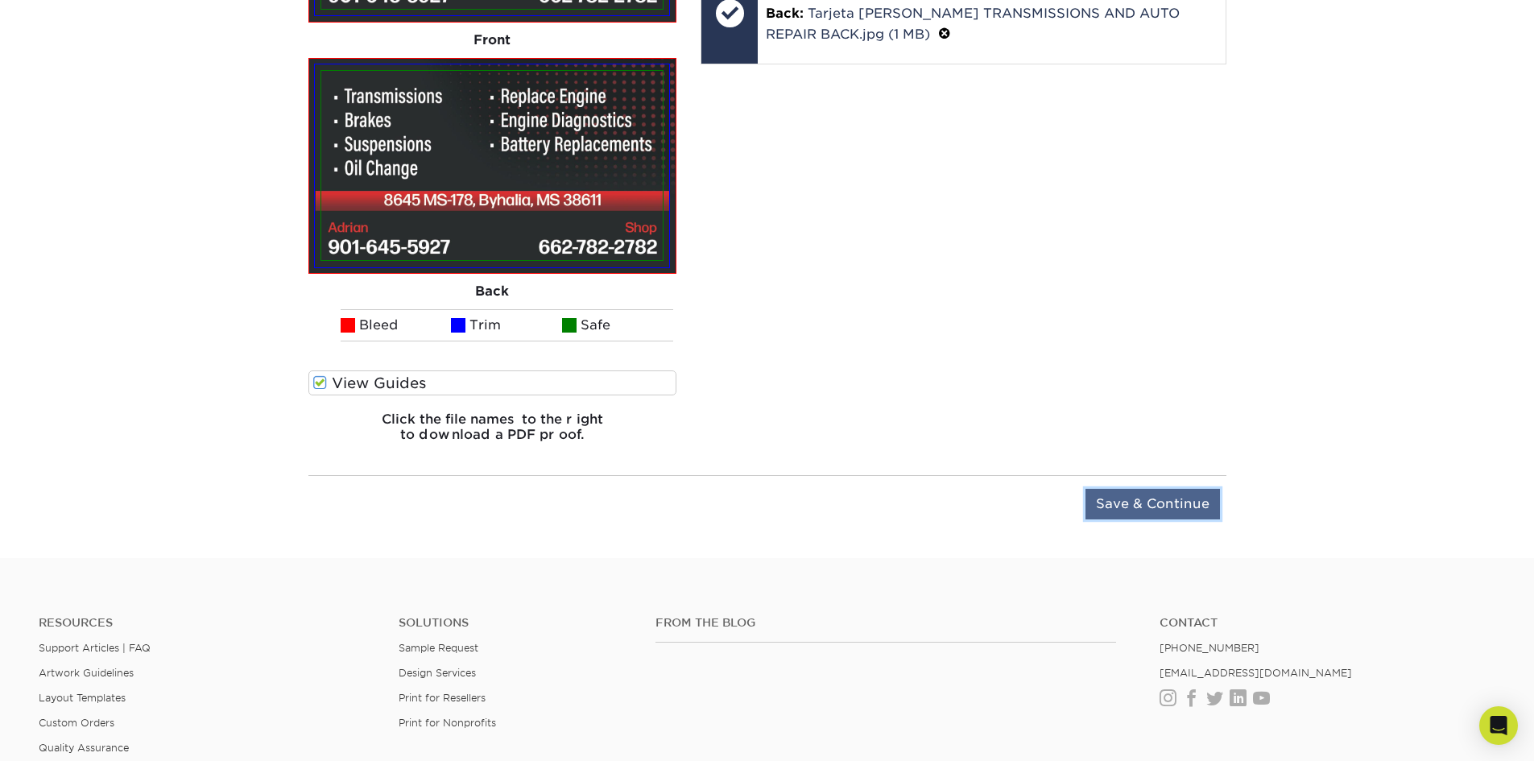
click at [1144, 495] on input "Save & Continue" at bounding box center [1152, 504] width 134 height 31
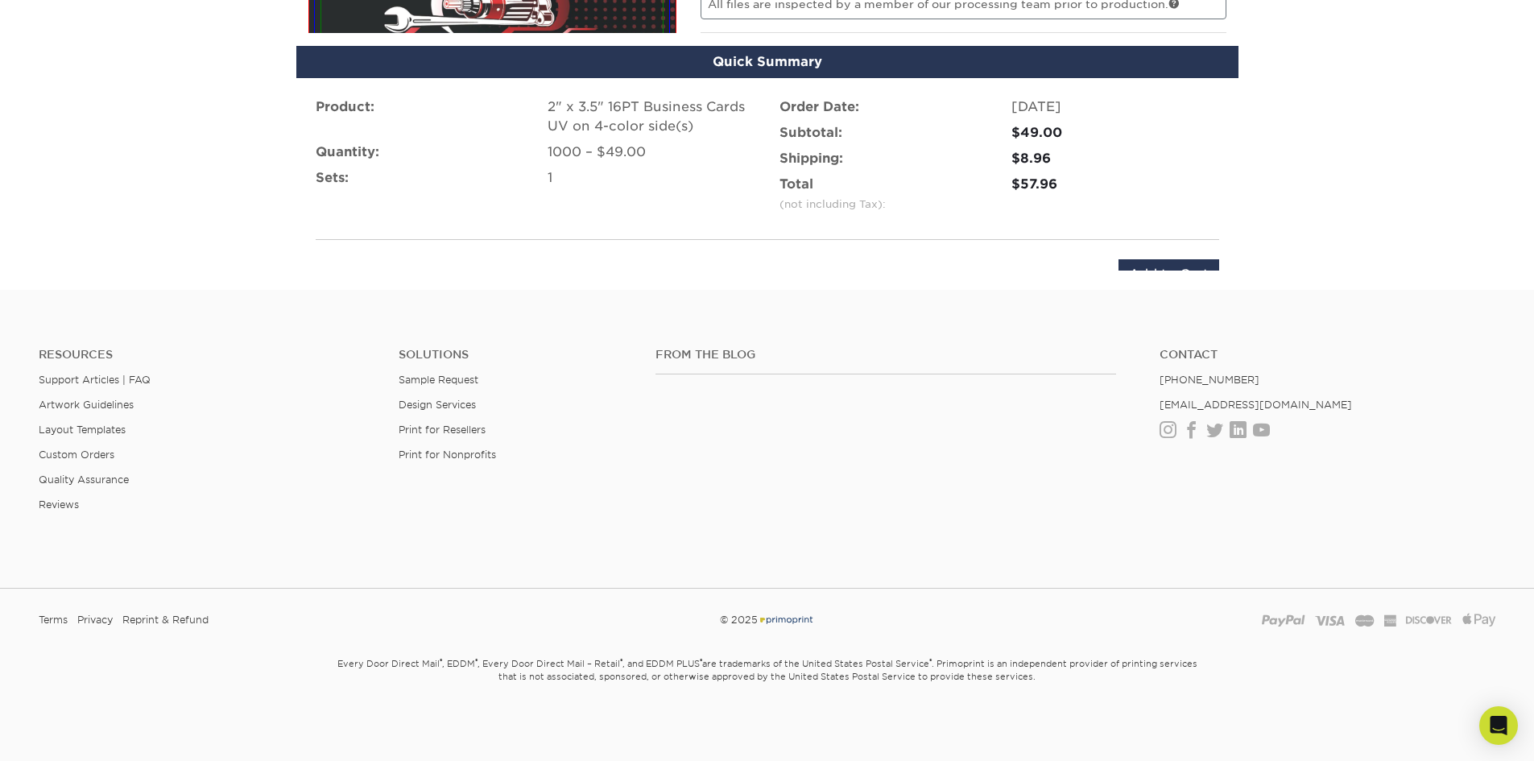
scroll to position [1053, 0]
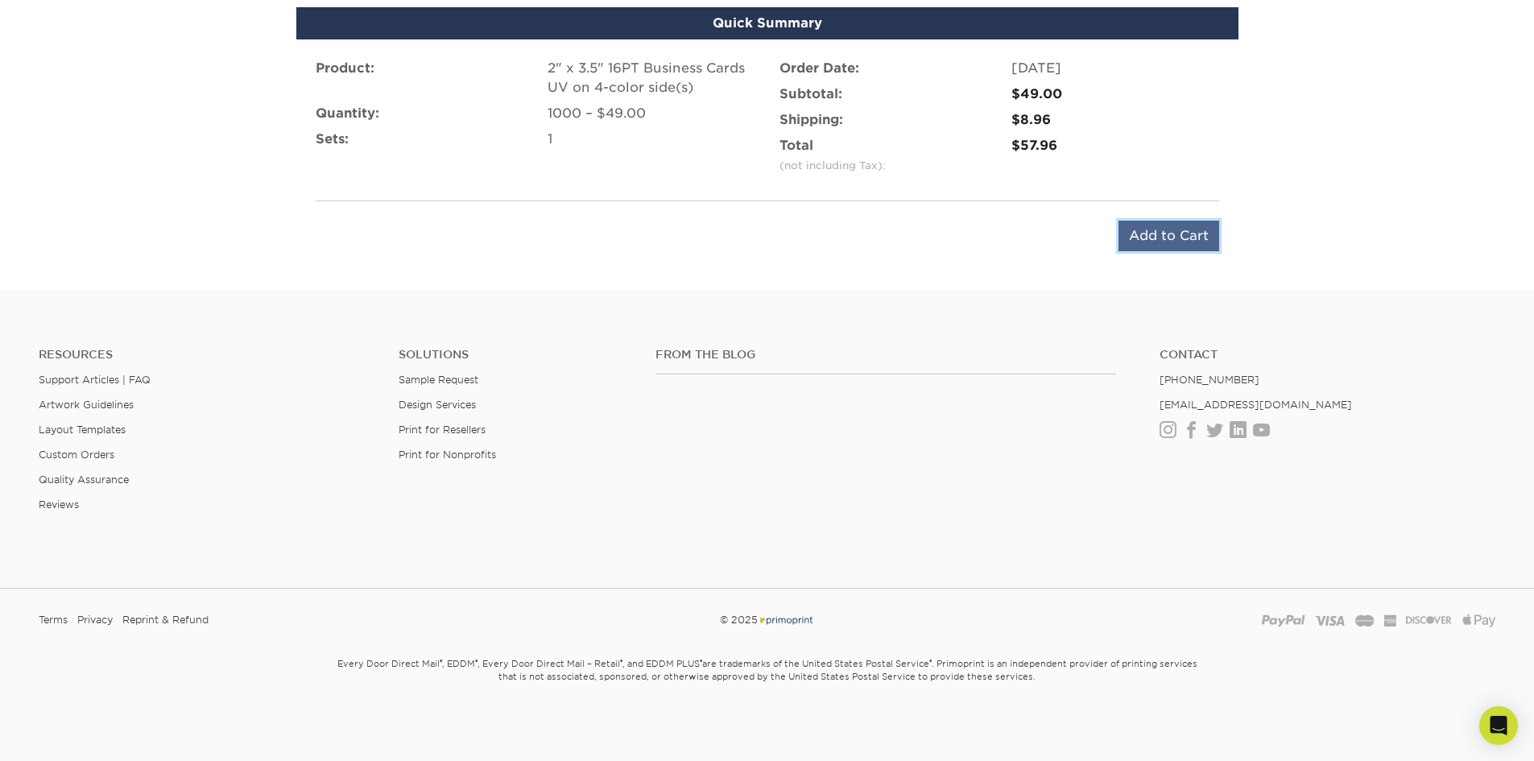
click at [1156, 233] on input "Add to Cart" at bounding box center [1168, 236] width 101 height 31
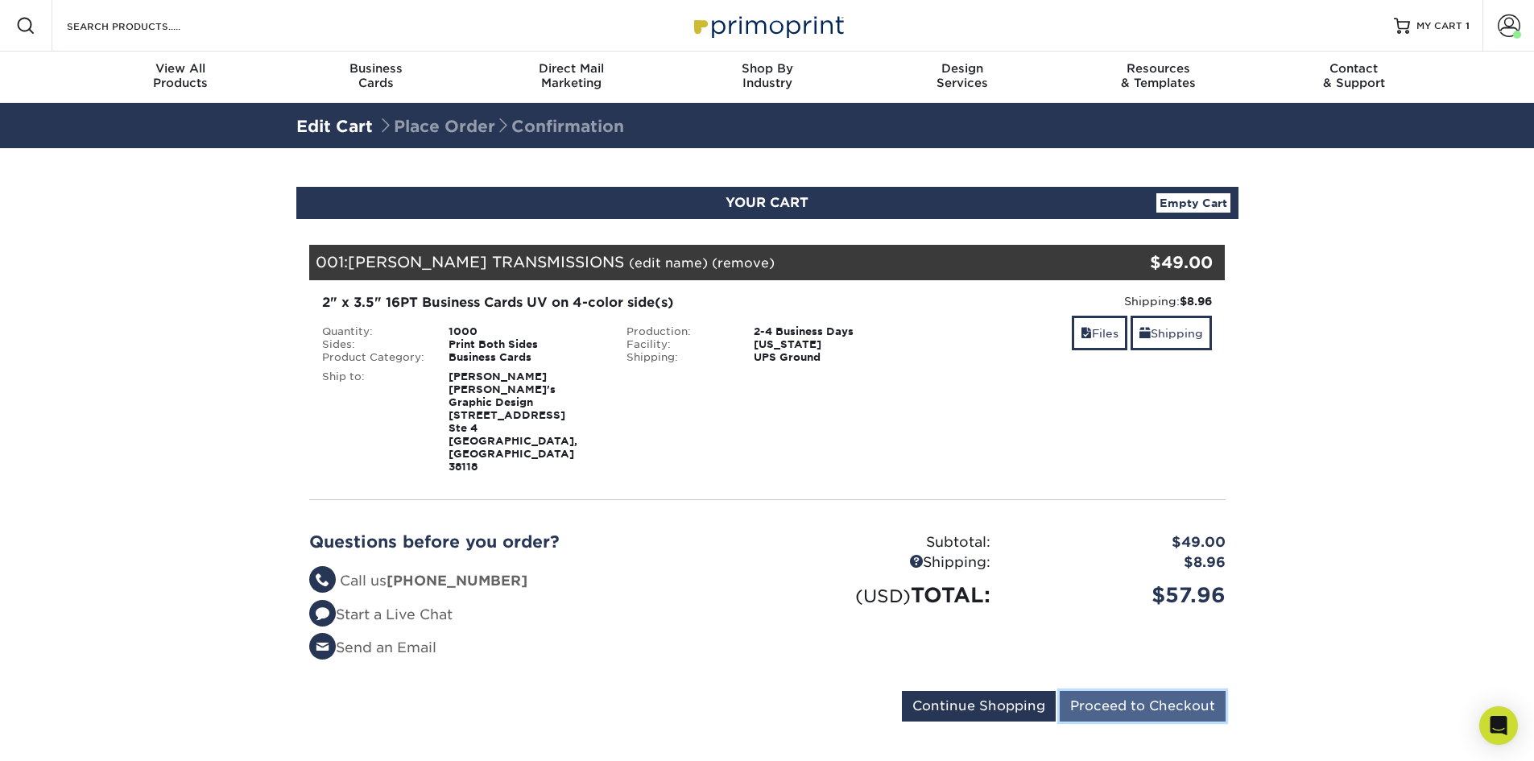
click at [1146, 691] on input "Proceed to Checkout" at bounding box center [1142, 706] width 166 height 31
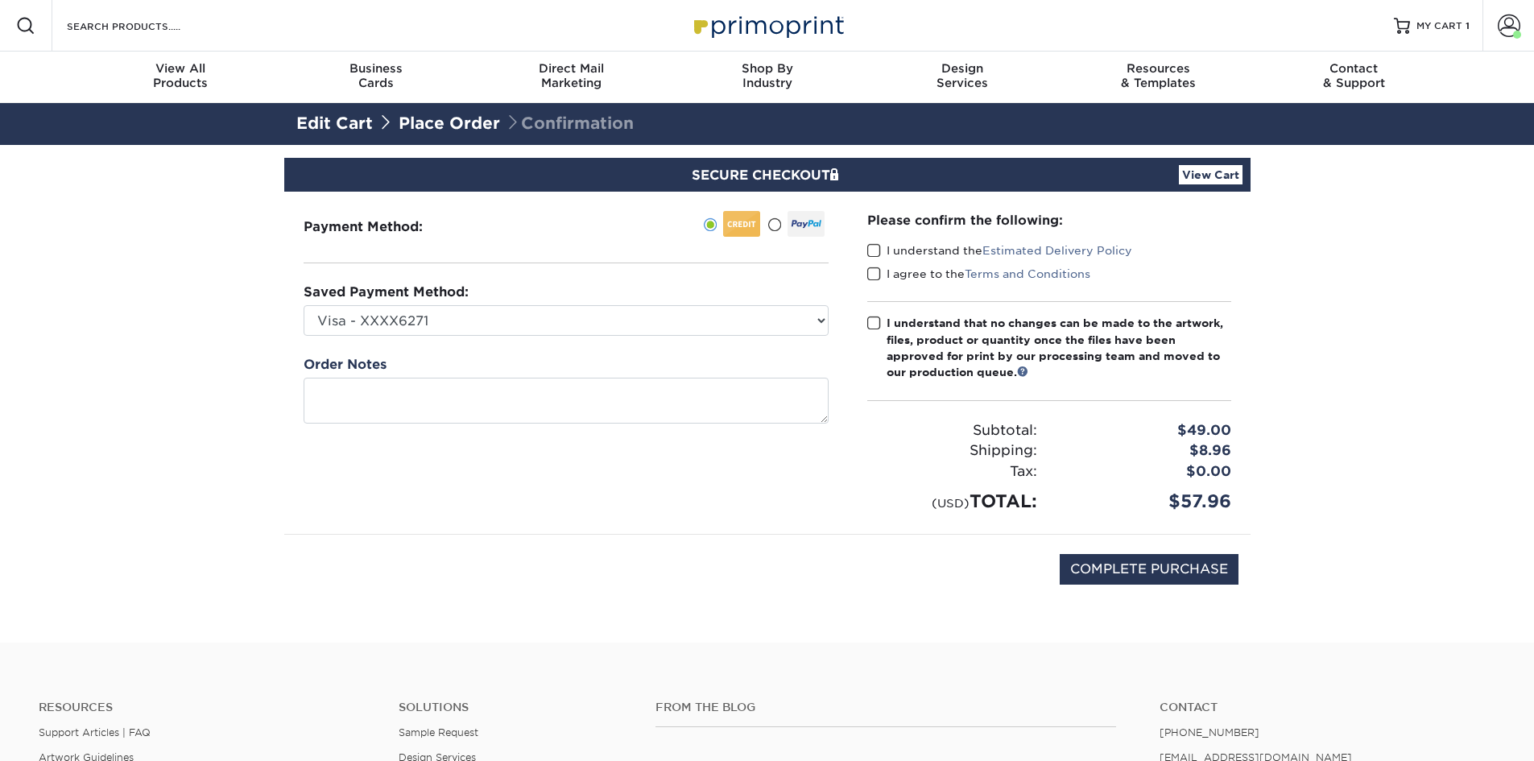
click at [871, 257] on span at bounding box center [874, 250] width 14 height 15
click at [0, 0] on input "I understand the Estimated Delivery Policy" at bounding box center [0, 0] width 0 height 0
click at [869, 279] on span at bounding box center [874, 273] width 14 height 15
click at [0, 0] on input "I agree to the Terms and Conditions" at bounding box center [0, 0] width 0 height 0
click at [877, 317] on span at bounding box center [874, 323] width 14 height 15
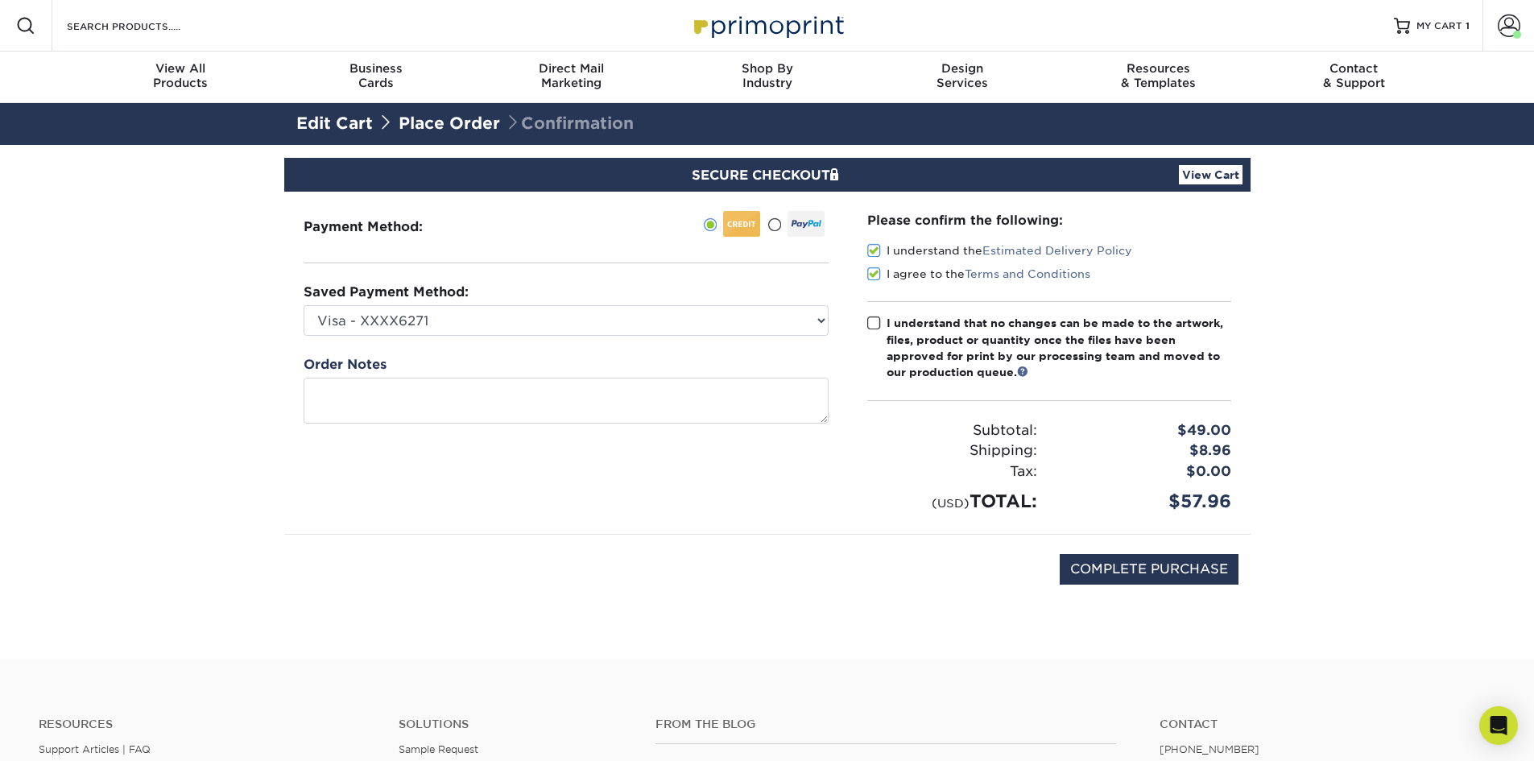
click at [0, 0] on input "I understand that no changes can be made to the artwork, files, product or quan…" at bounding box center [0, 0] width 0 height 0
click at [1163, 571] on input "COMPLETE PURCHASE" at bounding box center [1148, 569] width 179 height 31
type input "PROCESSING, PLEASE WAIT..."
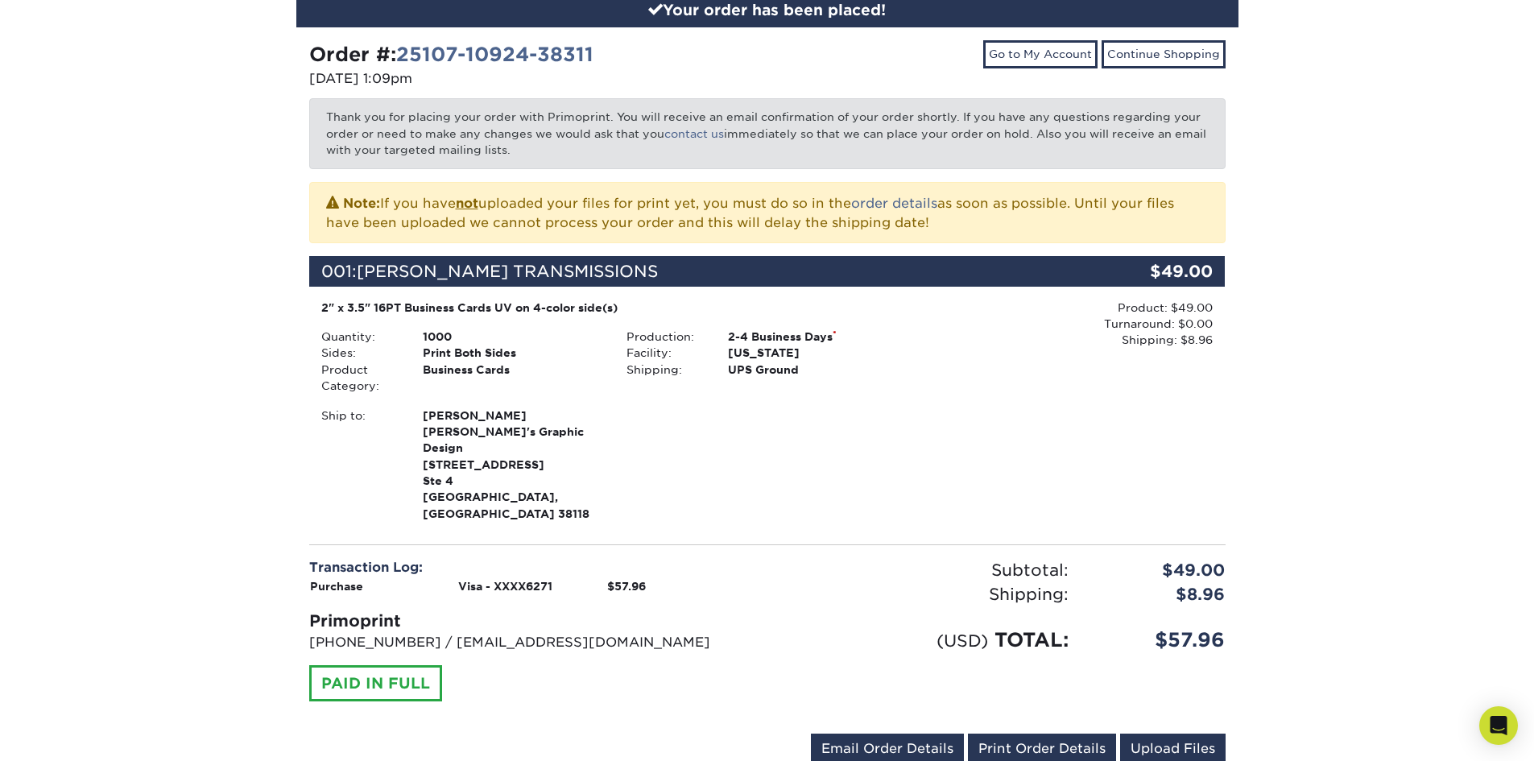
scroll to position [403, 0]
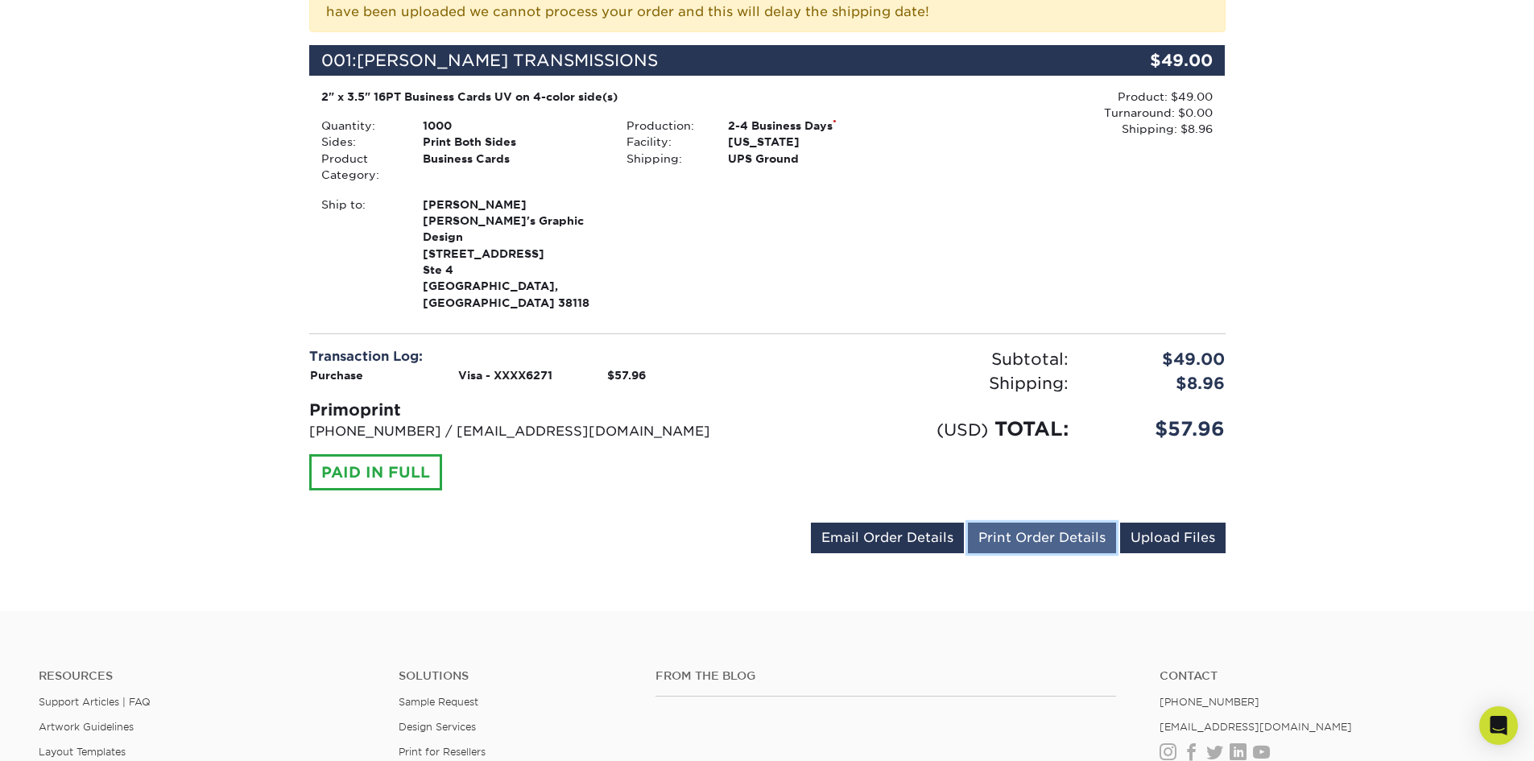
click at [1034, 522] on link "Print Order Details" at bounding box center [1042, 537] width 148 height 31
